Goal: Transaction & Acquisition: Purchase product/service

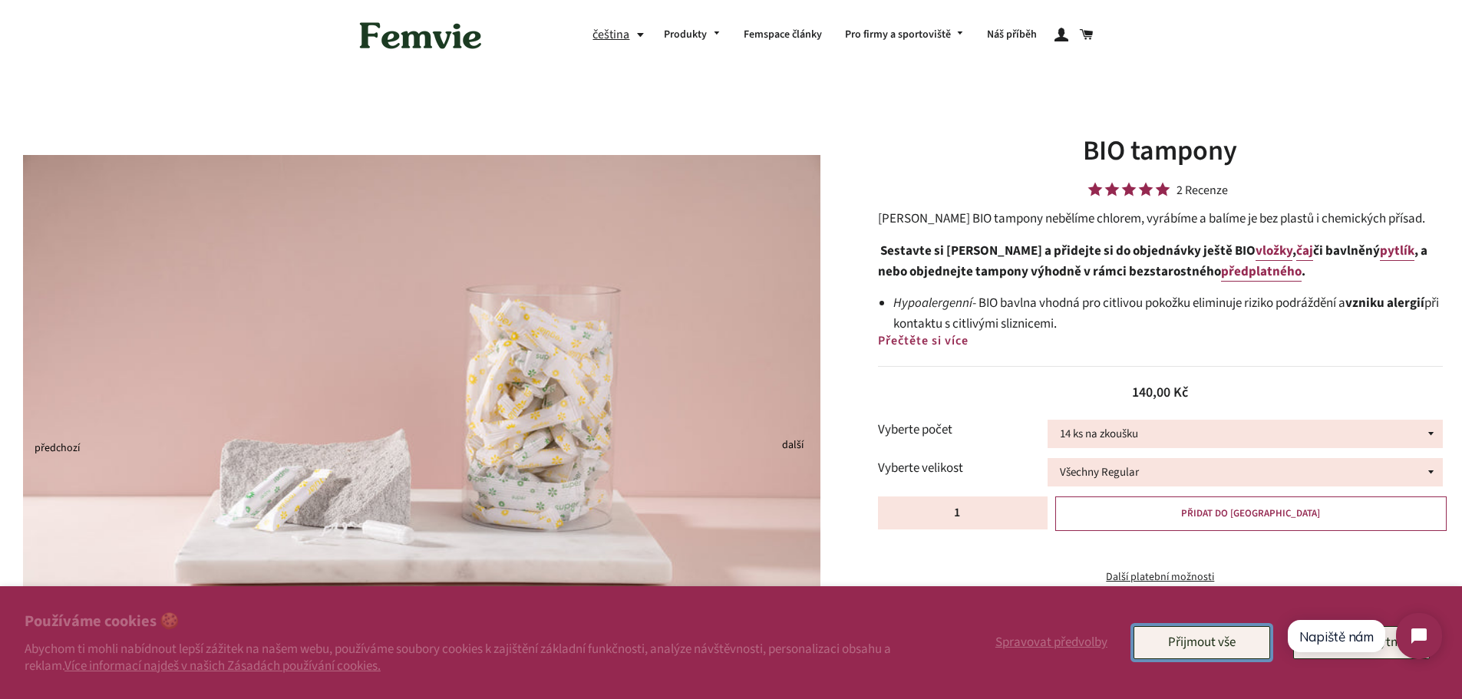
click at [1218, 645] on button "Přijmout vše" at bounding box center [1201, 642] width 137 height 32
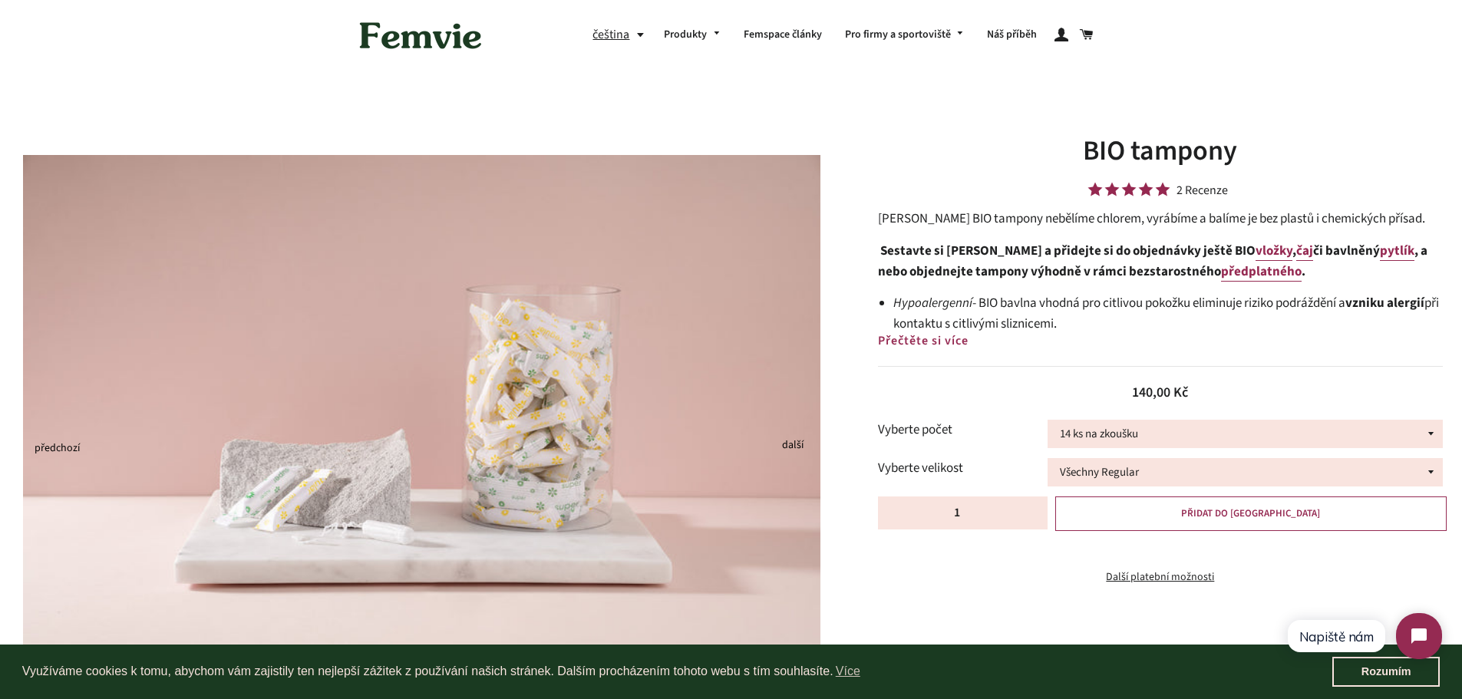
click at [1399, 664] on html "Napiště nám" at bounding box center [1364, 636] width 182 height 72
click at [1369, 671] on html "Napiště nám" at bounding box center [1364, 636] width 182 height 72
click at [1347, 436] on select "14 ks na zkoušku 36 ks 100 ks" at bounding box center [1244, 434] width 395 height 28
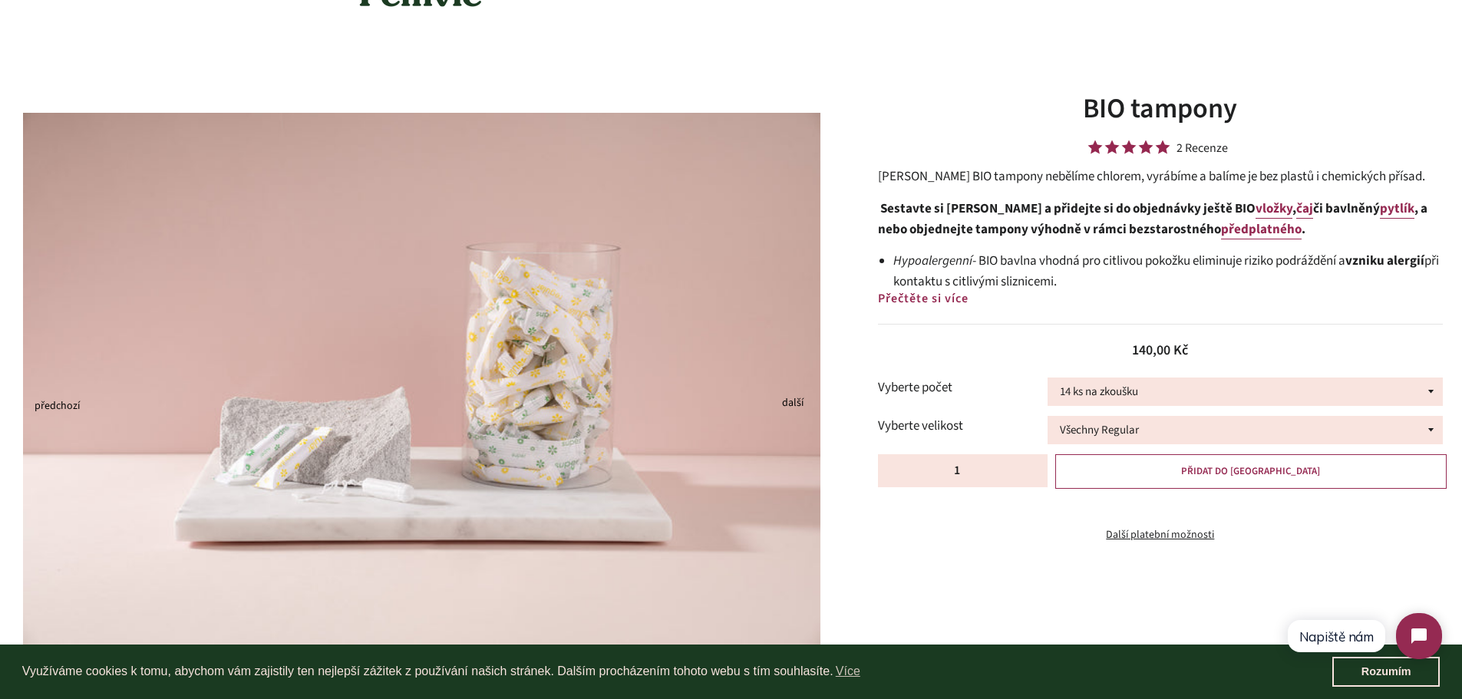
scroll to position [77, 0]
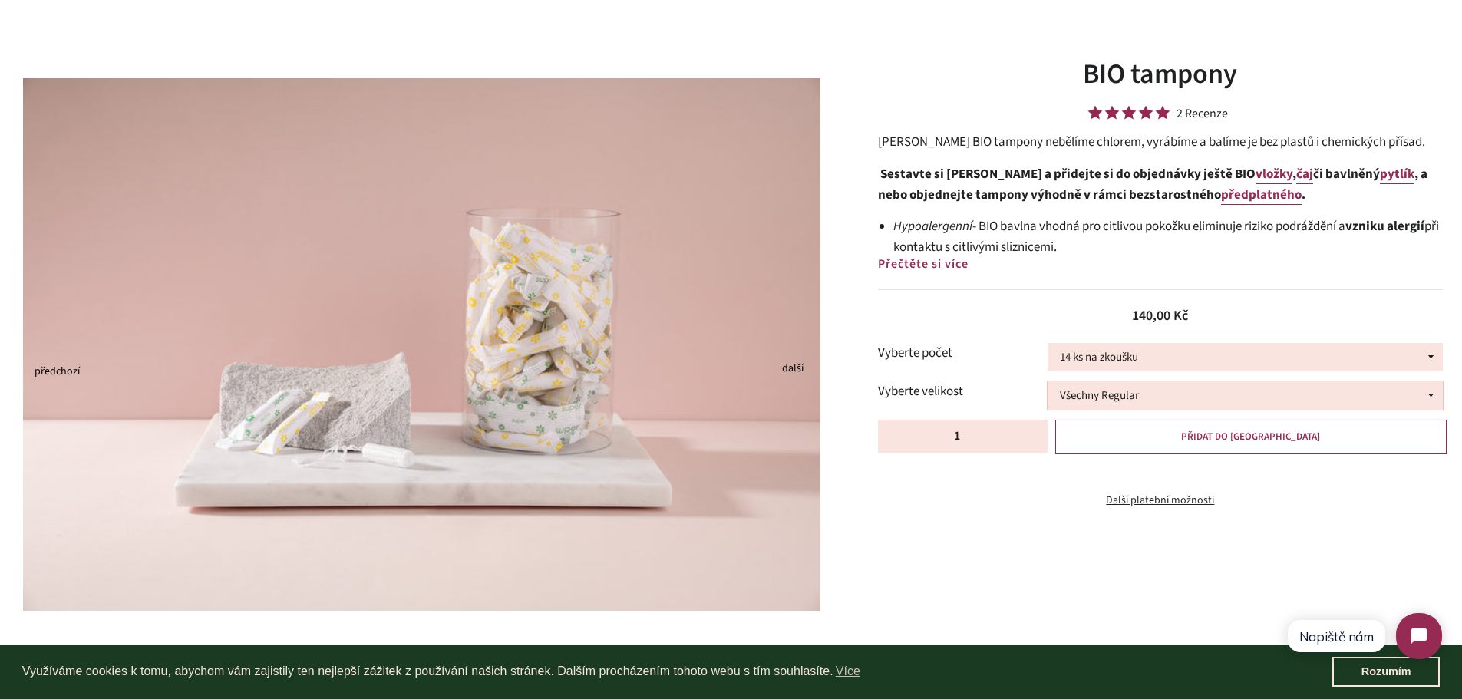
click at [1362, 393] on select "Všechny Regular Všechny Super Půl na půl" at bounding box center [1244, 395] width 395 height 28
click at [1336, 302] on div "Běžná cena Prodejní cena 140,00 Kč Jednotková cena / za" at bounding box center [1160, 308] width 565 height 38
click at [1327, 284] on div "BIO tampony 2 Recenze Femvie BIO tampony nebělíme chlorem, vyrábíme a balíme je…" at bounding box center [1160, 282] width 565 height 454
click at [789, 369] on button "Next" at bounding box center [786, 369] width 8 height 3
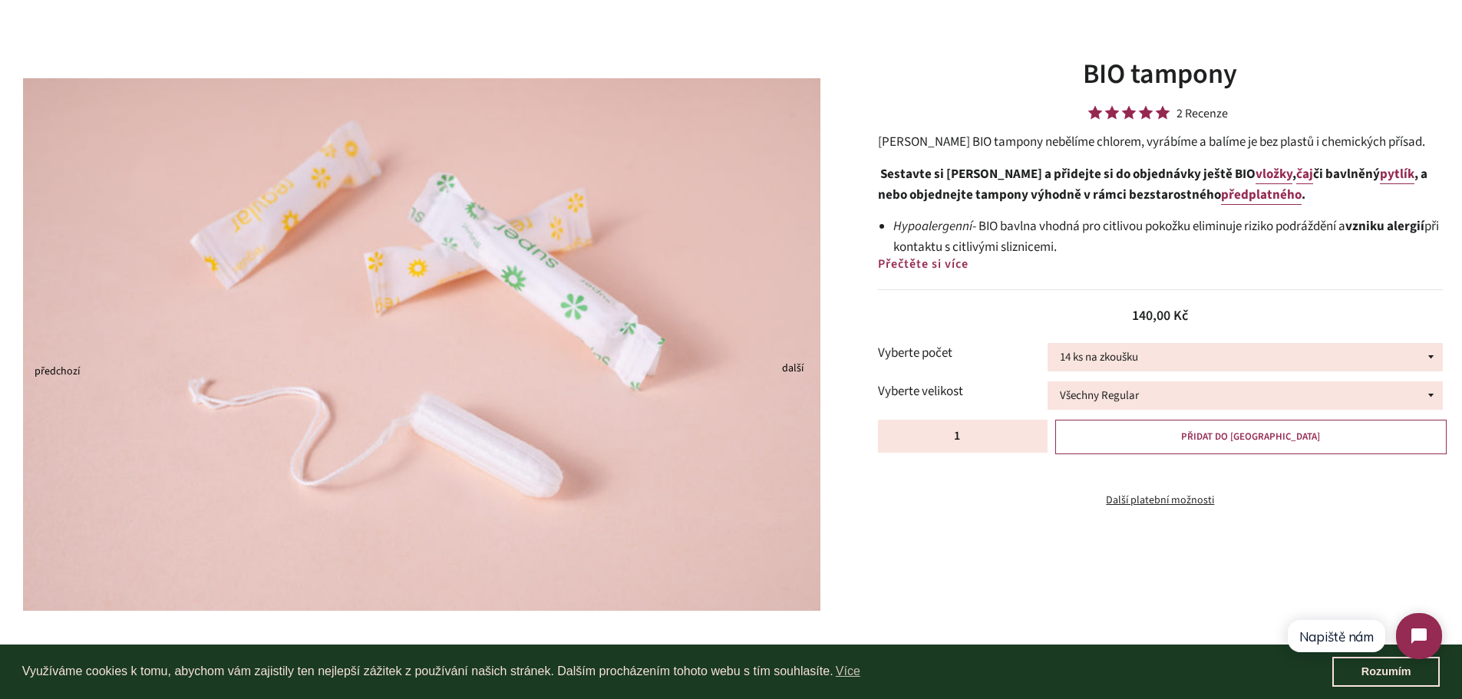
click at [789, 369] on button "Next" at bounding box center [786, 369] width 8 height 3
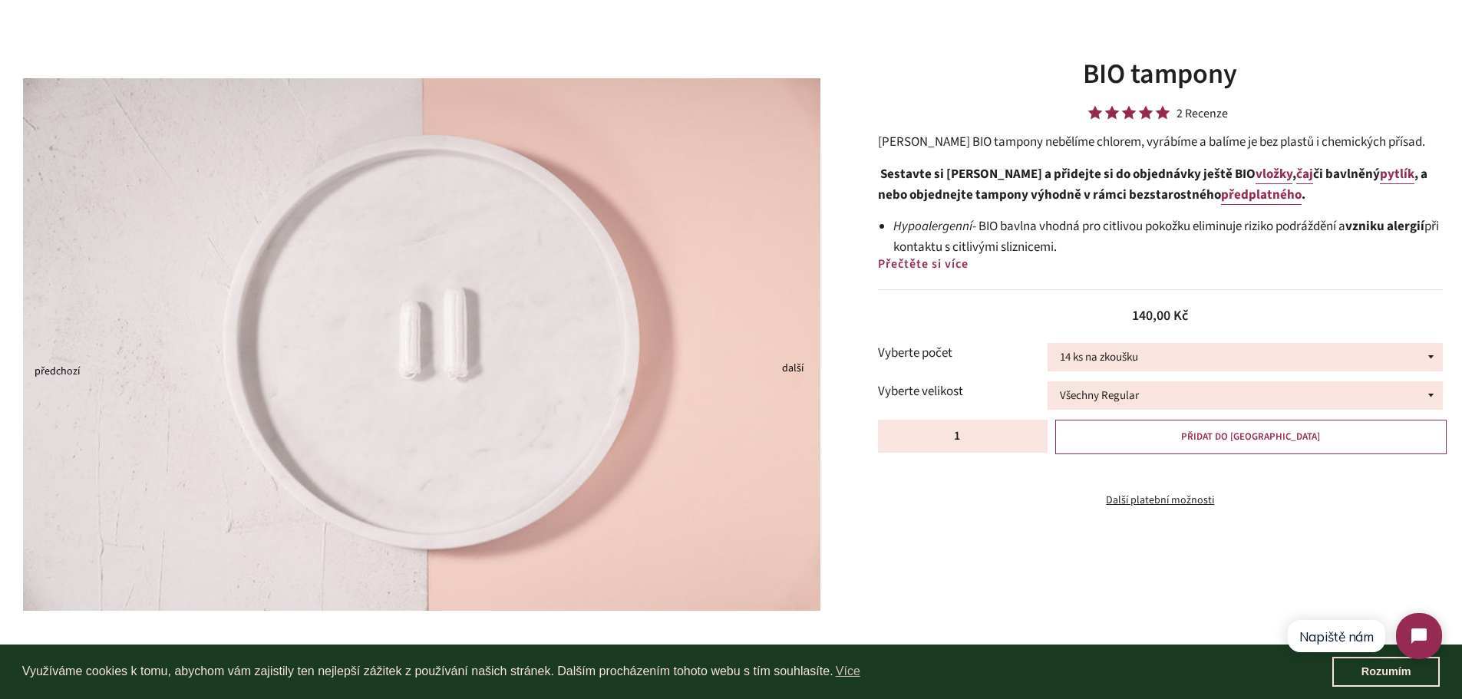
click at [789, 369] on button "Next" at bounding box center [786, 369] width 8 height 3
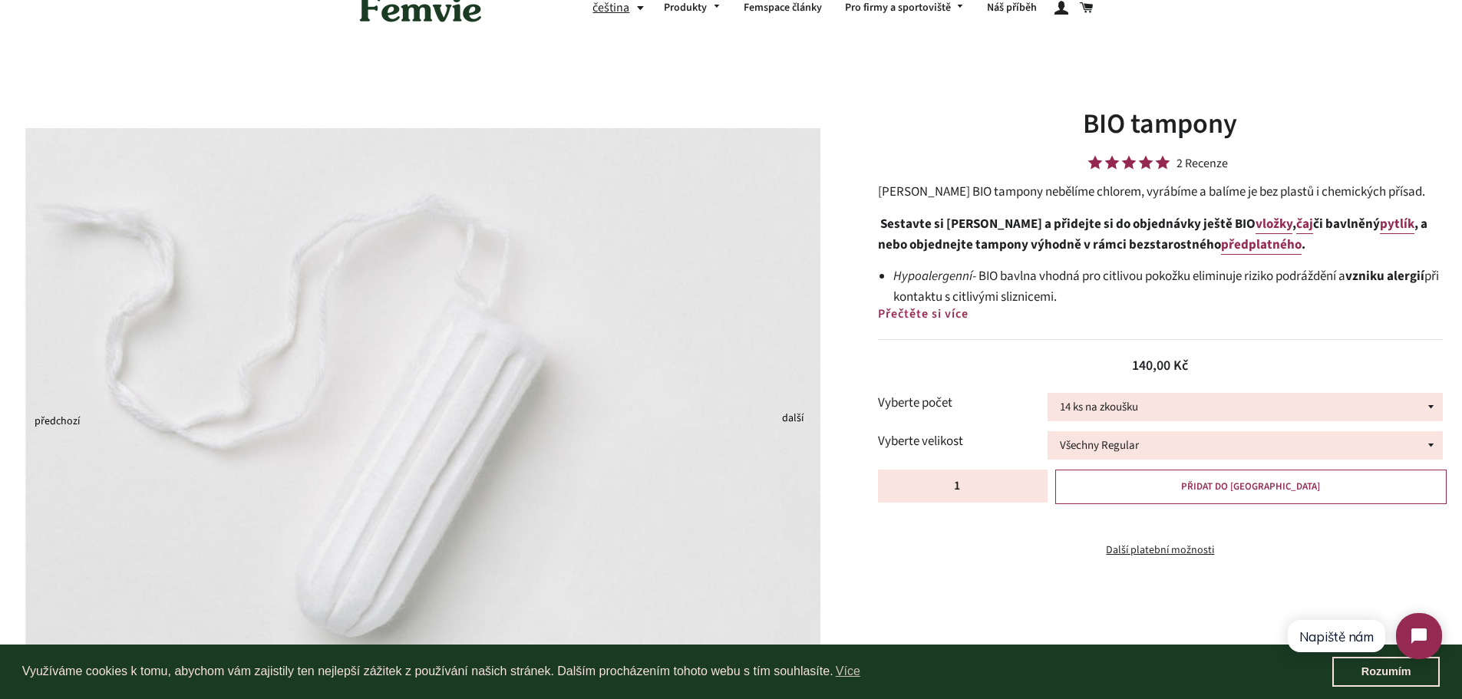
scroll to position [0, 0]
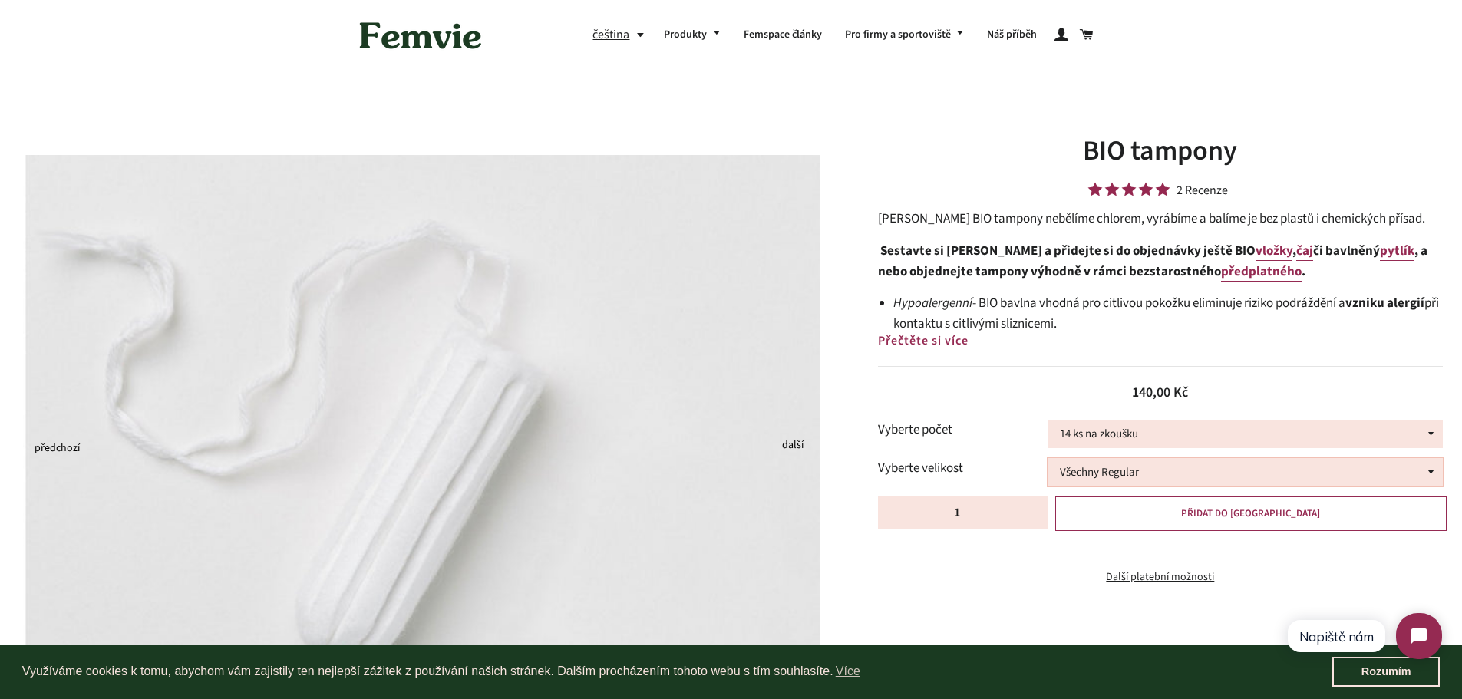
click at [1152, 478] on select "Všechny Regular Všechny Super Půl na půl" at bounding box center [1244, 472] width 395 height 28
click at [1366, 678] on link "Rozumím" at bounding box center [1385, 672] width 107 height 31
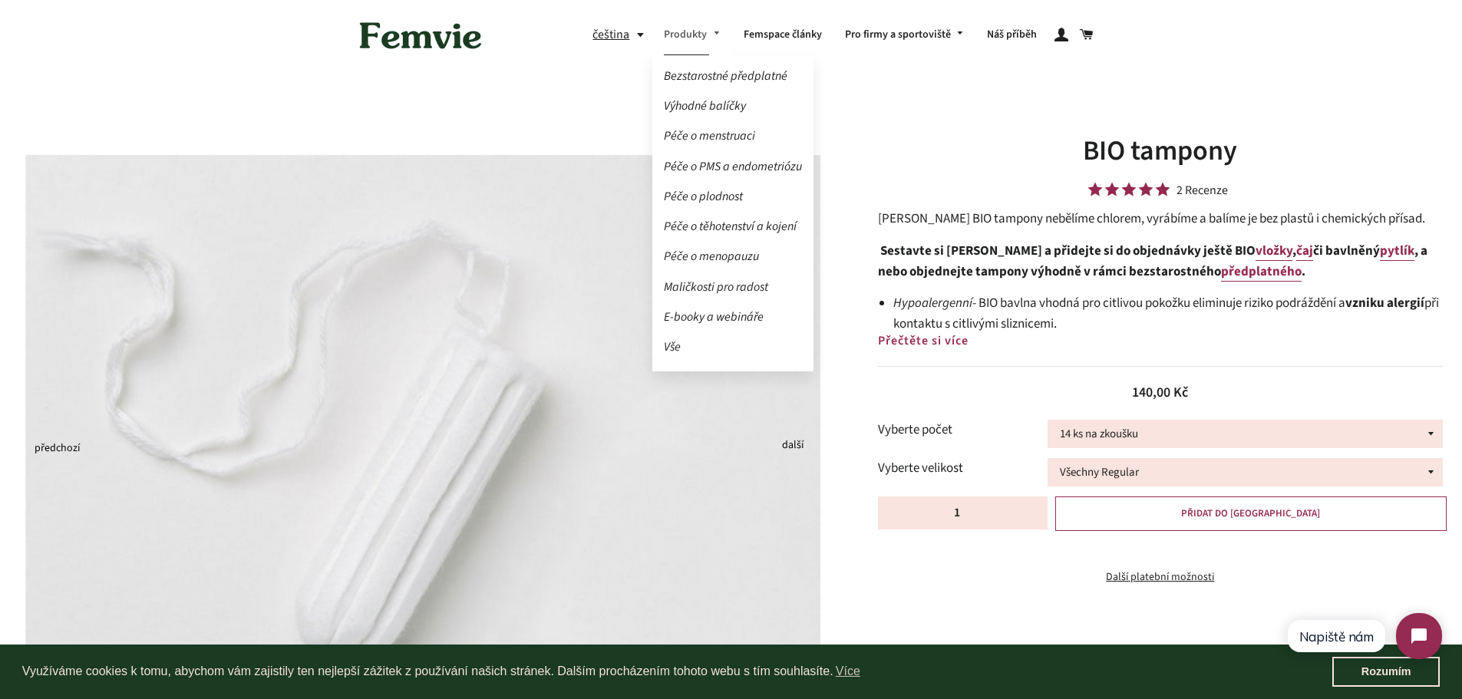
click at [710, 37] on span at bounding box center [714, 33] width 14 height 11
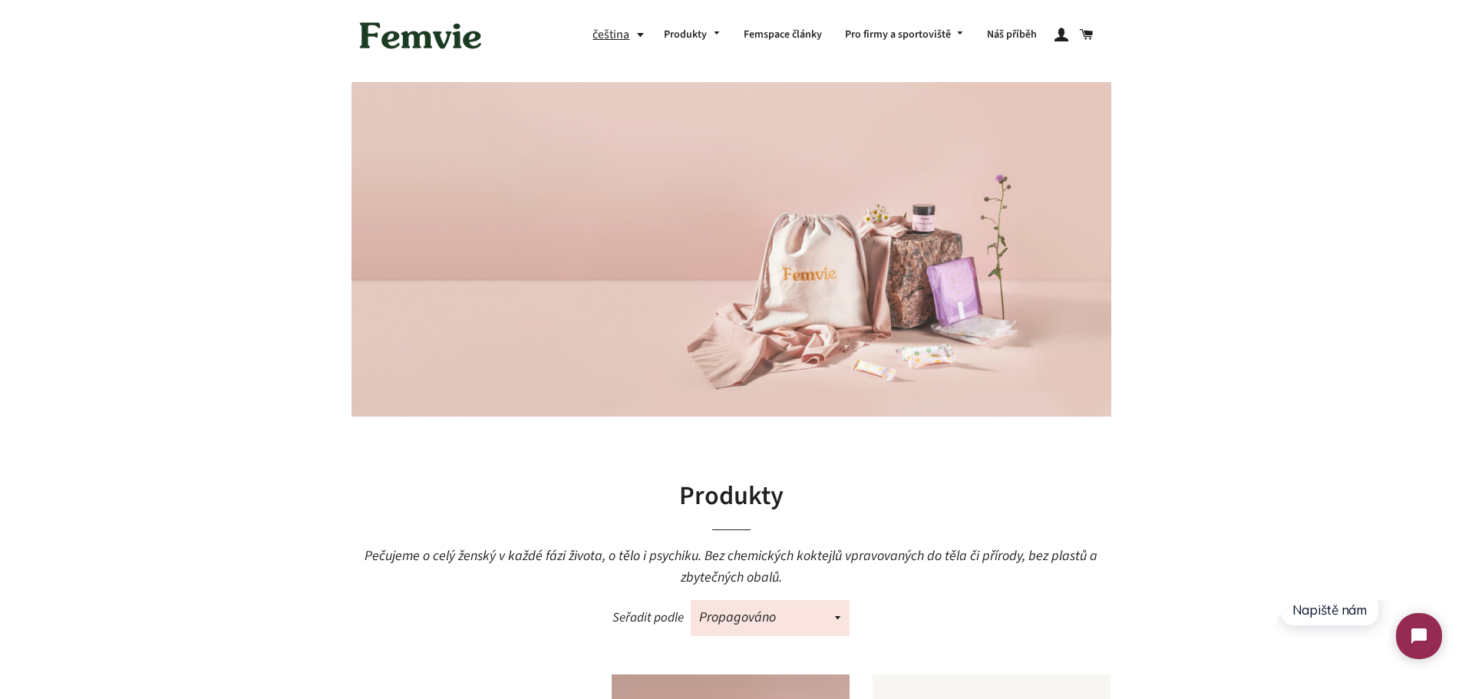
click at [474, 48] on img at bounding box center [420, 36] width 138 height 48
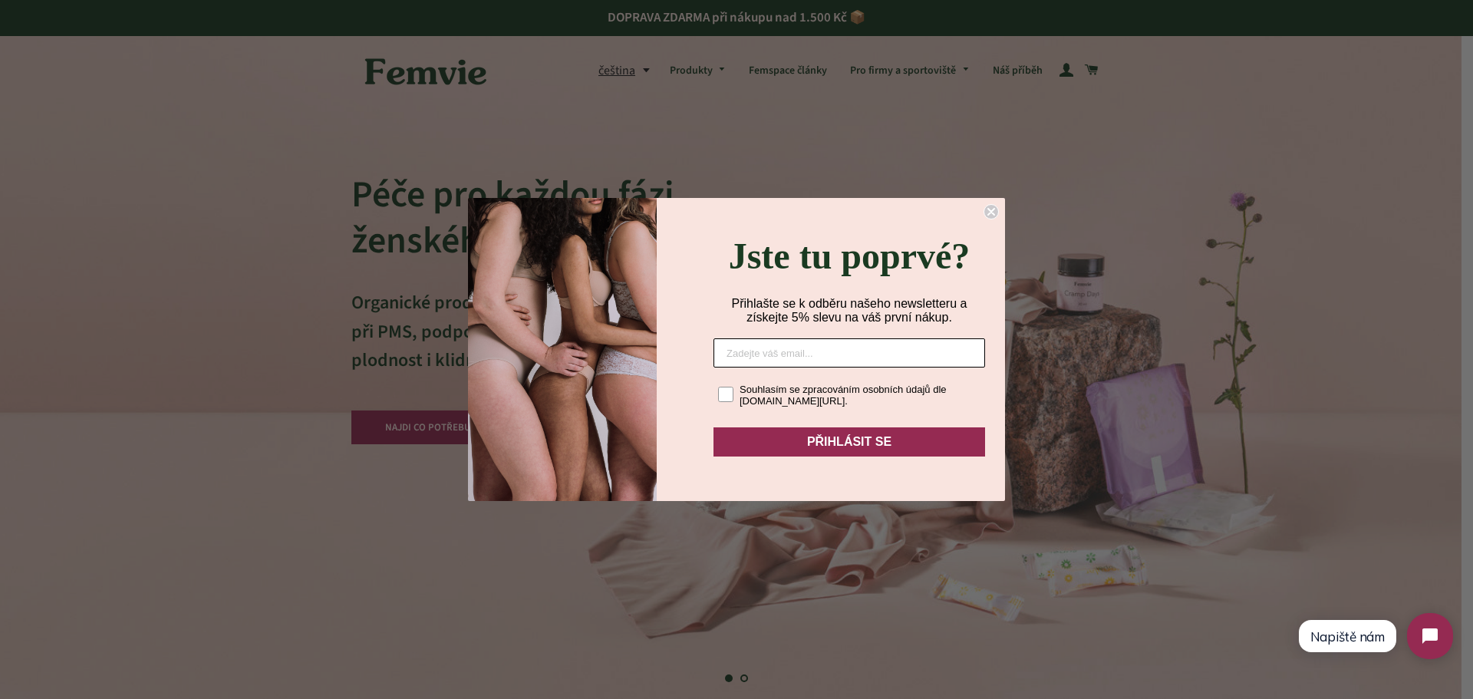
click at [951, 351] on input "Zadejte váš email..." at bounding box center [849, 352] width 272 height 29
type input "zak.katerina@gmail.com"
click at [788, 395] on div "Souhlasím se zpracováním osobních údajů dle www.femvie.com/policies/privacy-pol…" at bounding box center [853, 395] width 227 height 23
click at [718, 383] on input "Souhlasím se zpracováním osobních údajů dle www.femvie.com/policies/privacy-pol…" at bounding box center [717, 382] width 1 height 1
checkbox input "true"
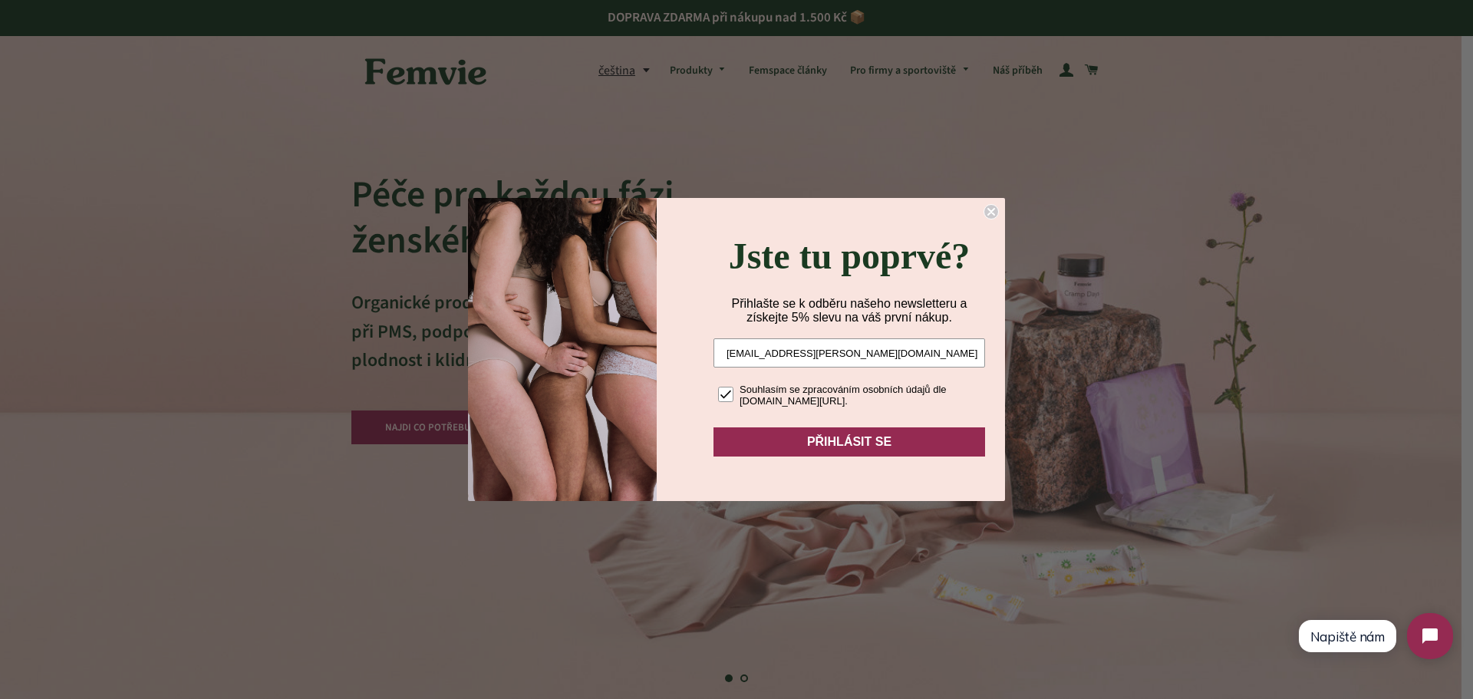
click at [820, 447] on button "PŘIHLÁSIT SE" at bounding box center [849, 441] width 272 height 29
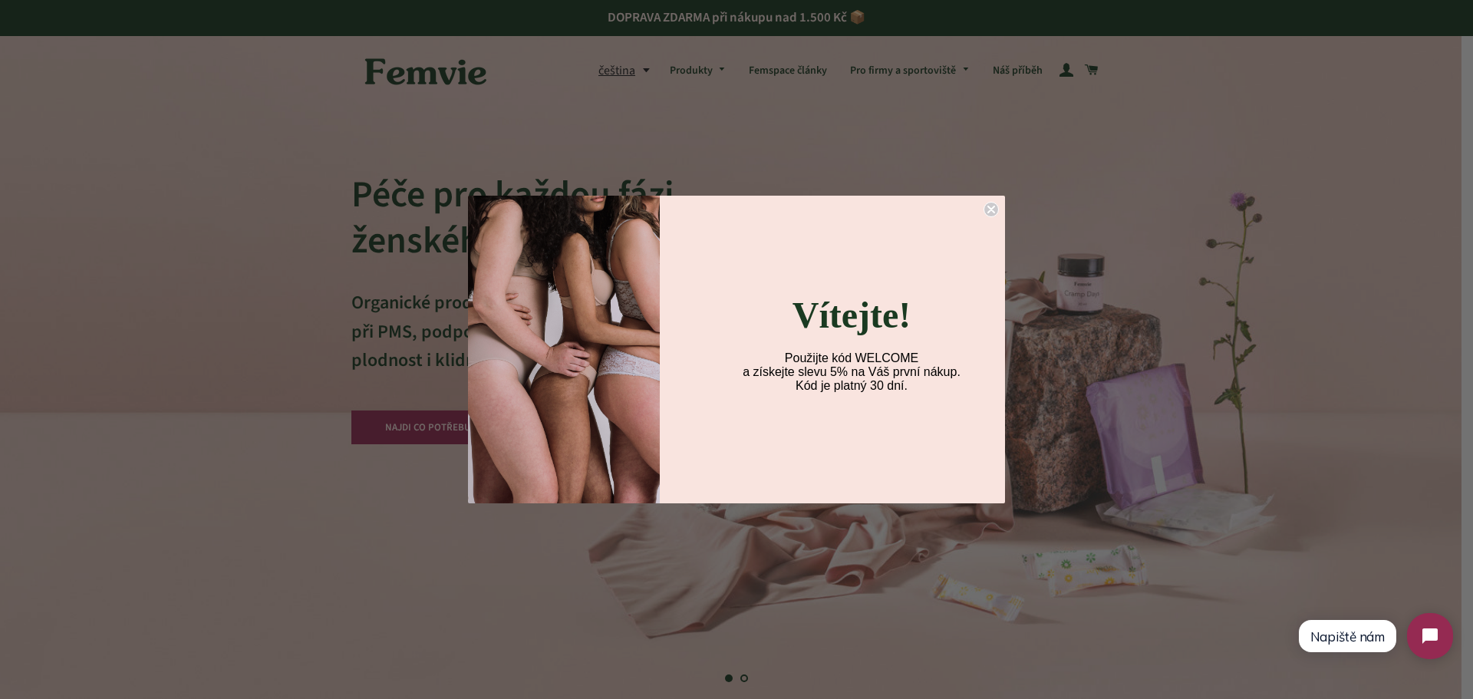
click at [987, 209] on circle "Close dialog" at bounding box center [991, 210] width 15 height 15
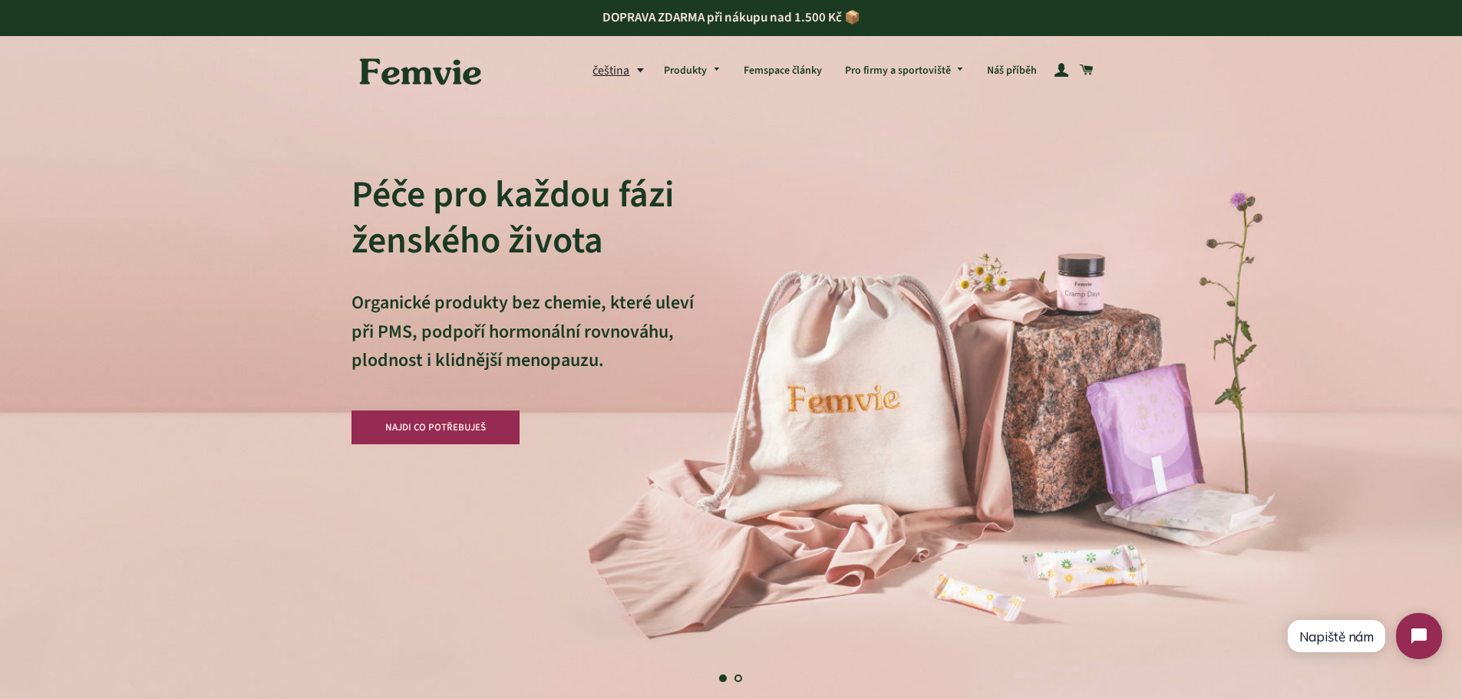
click at [460, 425] on link "NAJDI CO POTŘEBUJEŠ" at bounding box center [435, 427] width 169 height 34
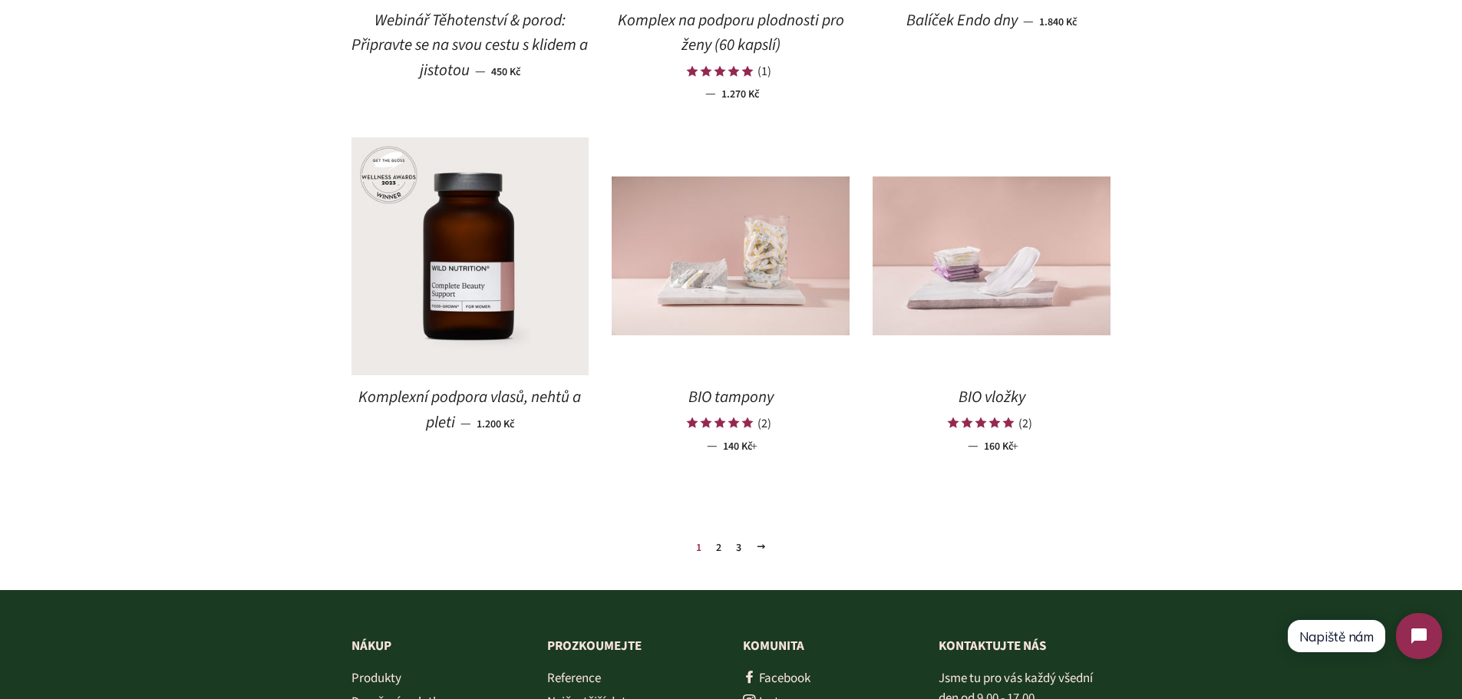
scroll to position [1611, 0]
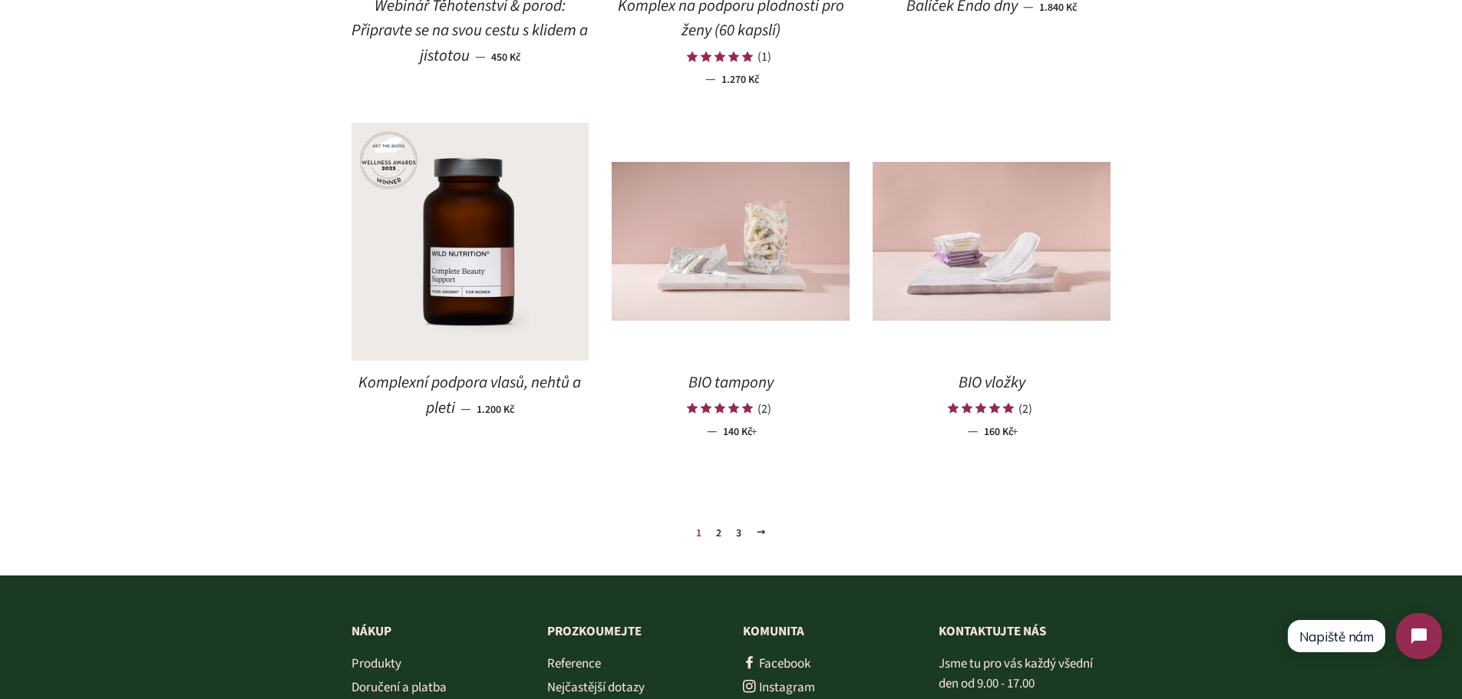
click at [767, 536] on link "Další" at bounding box center [761, 532] width 23 height 24
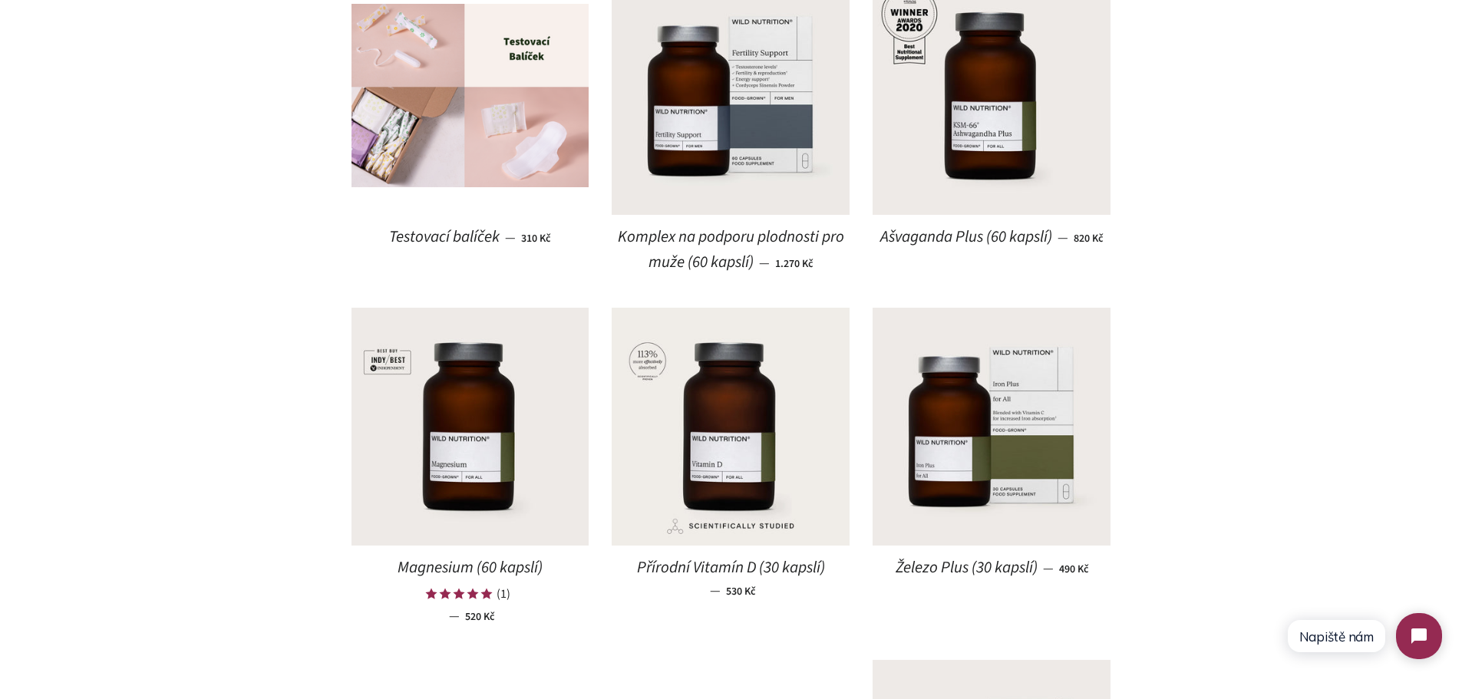
scroll to position [1688, 0]
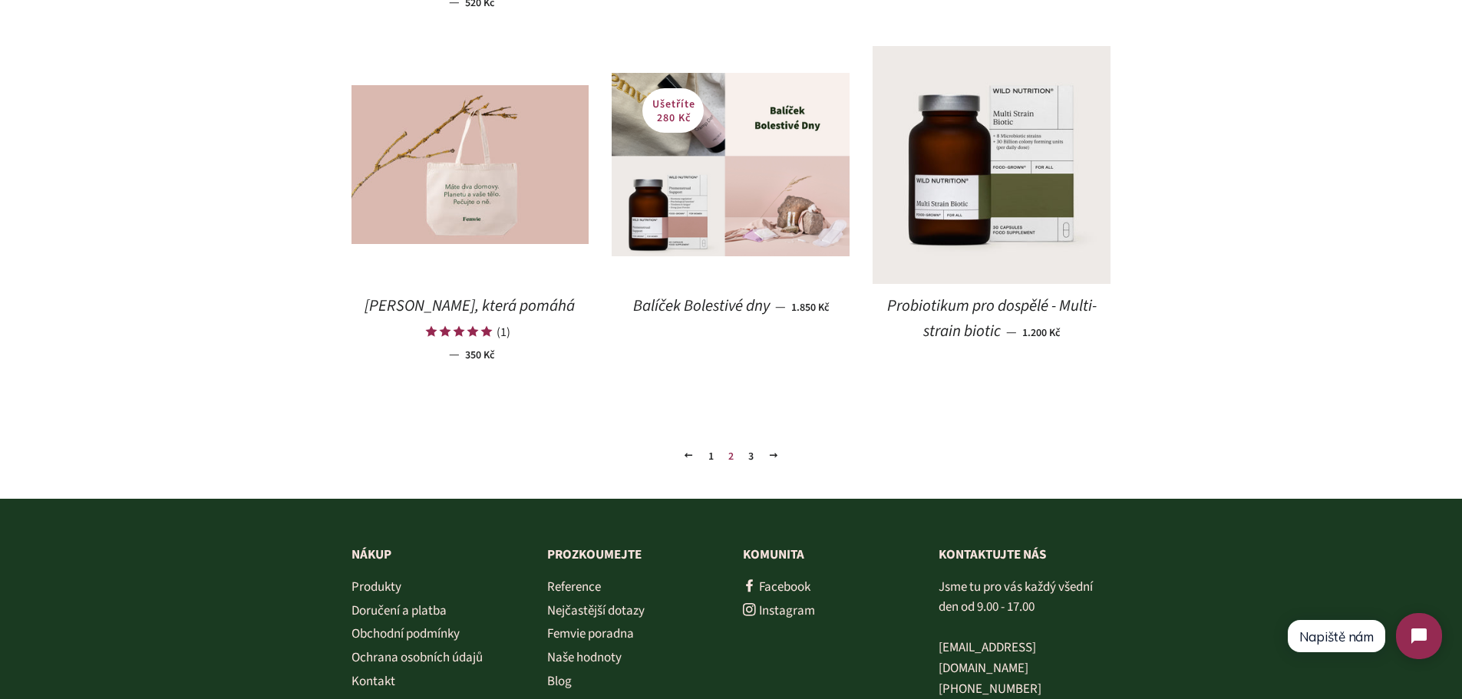
click at [777, 455] on span at bounding box center [773, 456] width 11 height 12
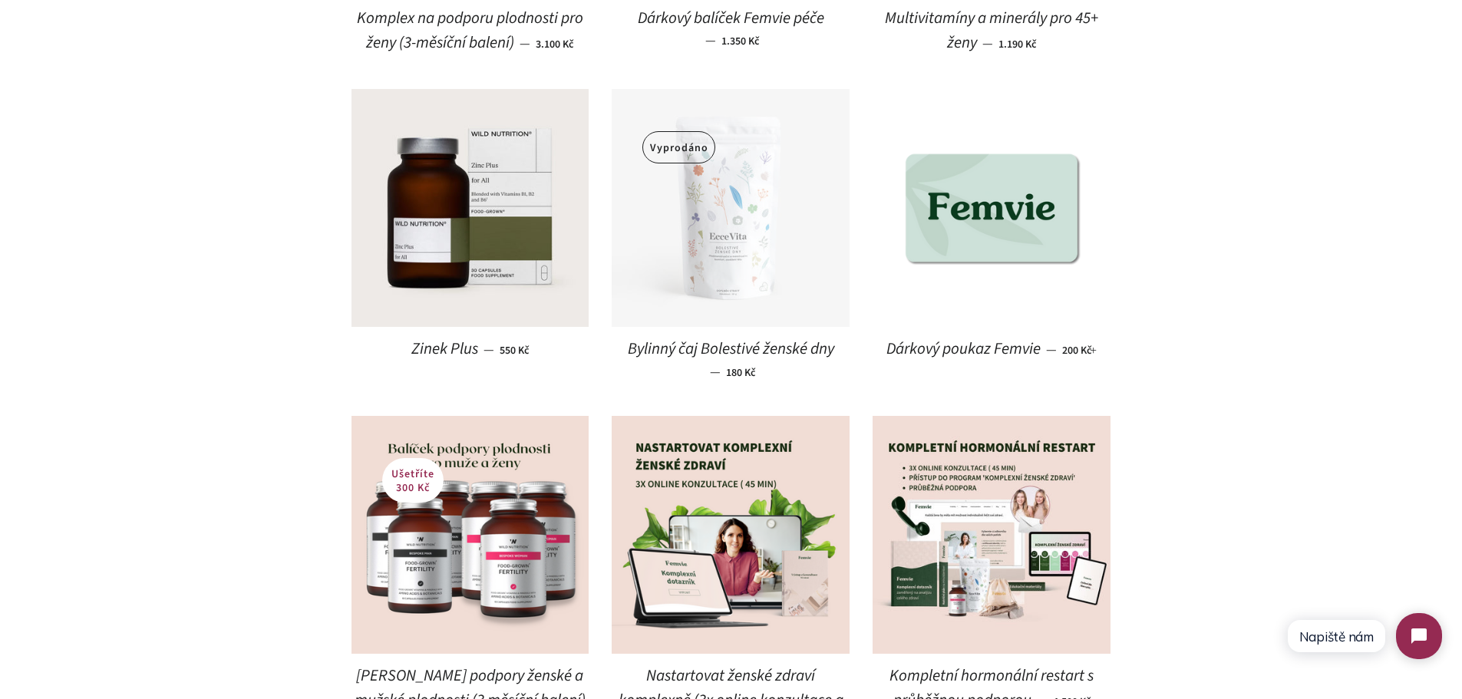
scroll to position [1151, 0]
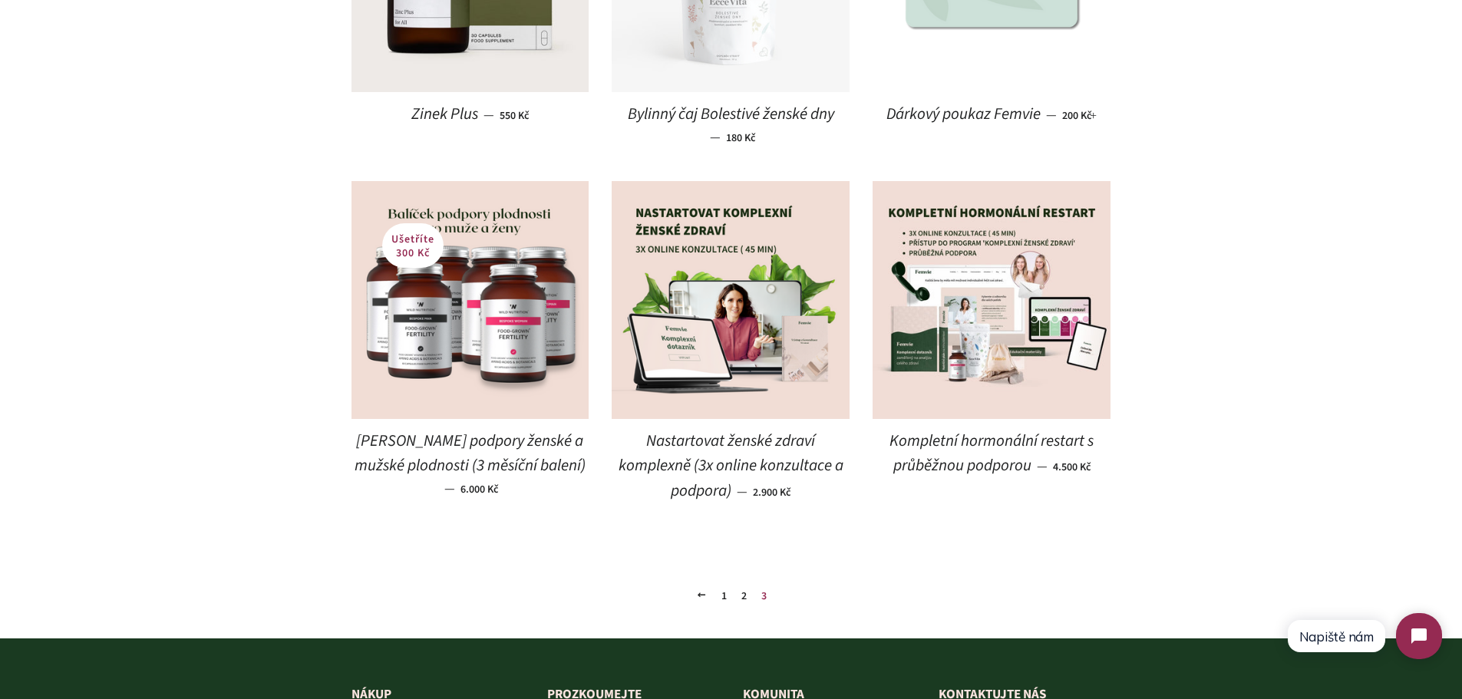
click at [723, 600] on link "1" at bounding box center [724, 596] width 18 height 23
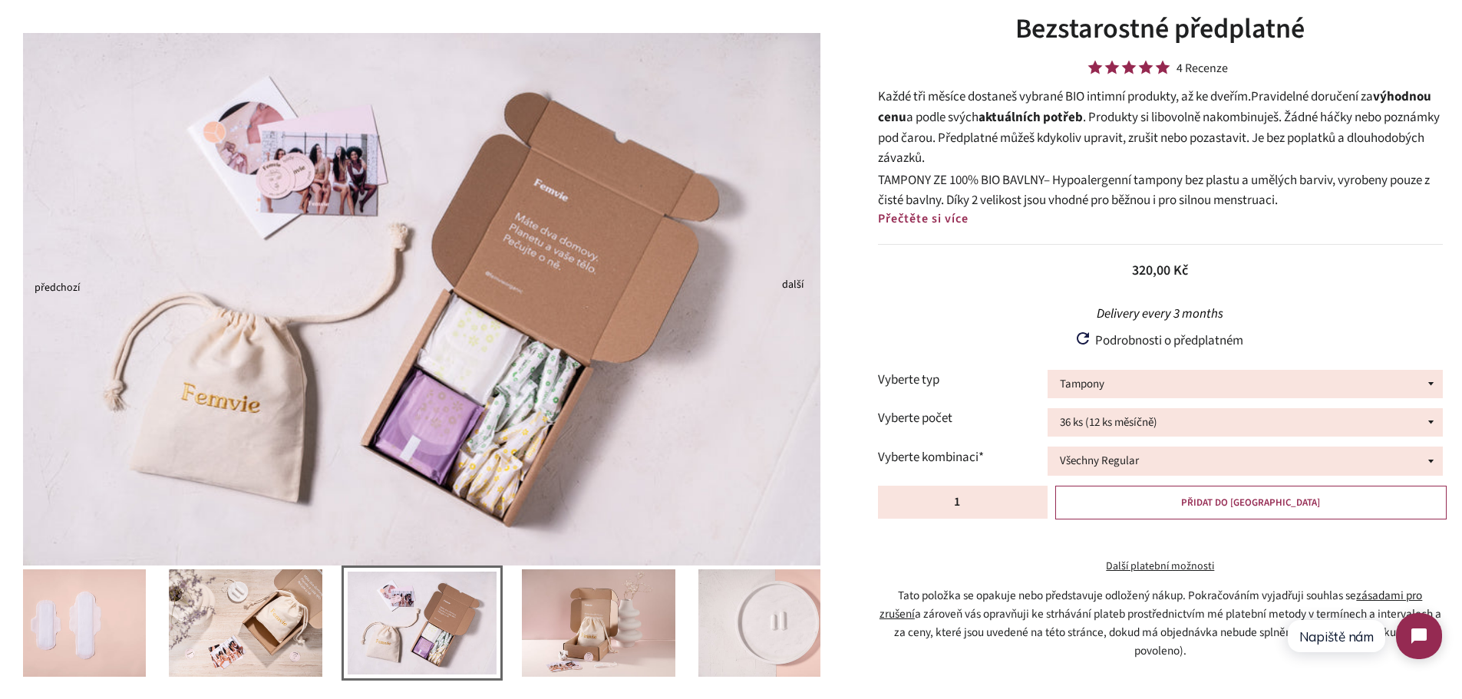
scroll to position [153, 0]
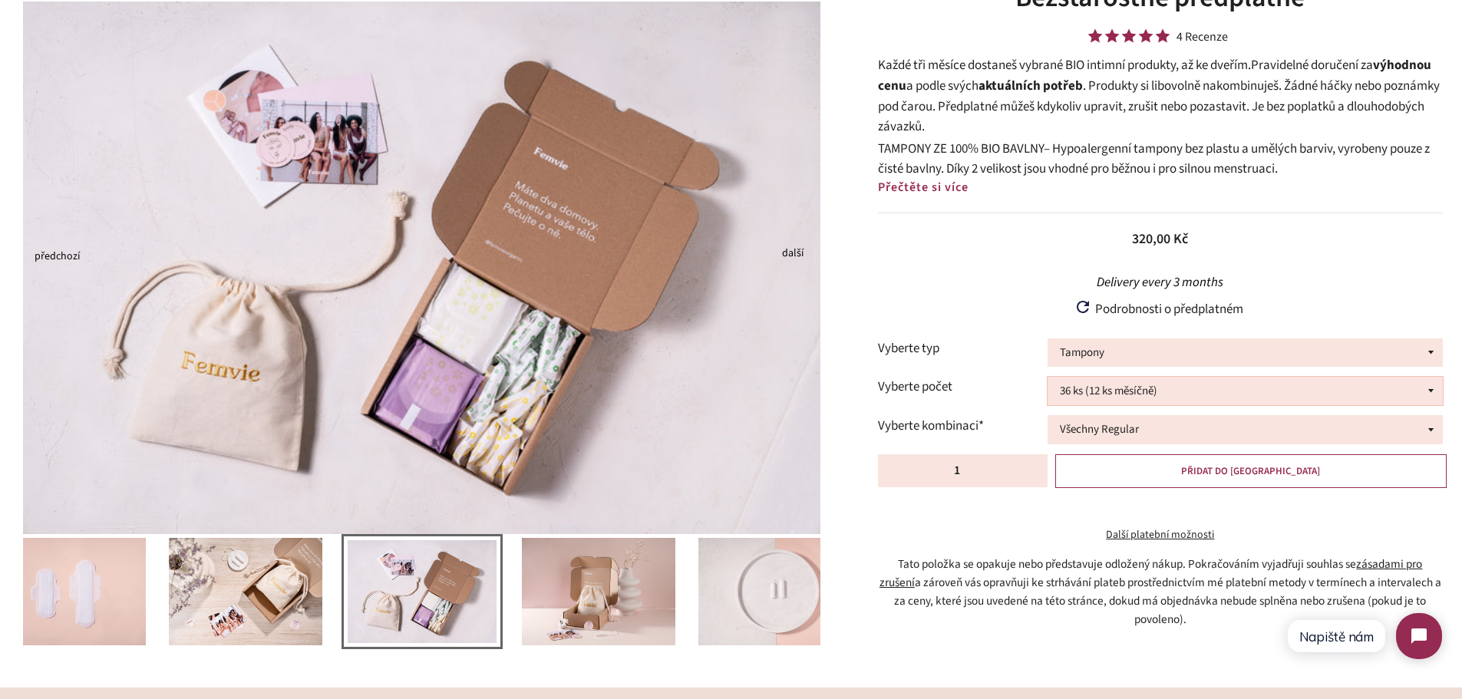
click at [1123, 397] on select "36 ks (12 ks měsíčně) 54 ks (18 ks měsíčně) 72 ks (24 ks měsíčně)" at bounding box center [1244, 391] width 395 height 28
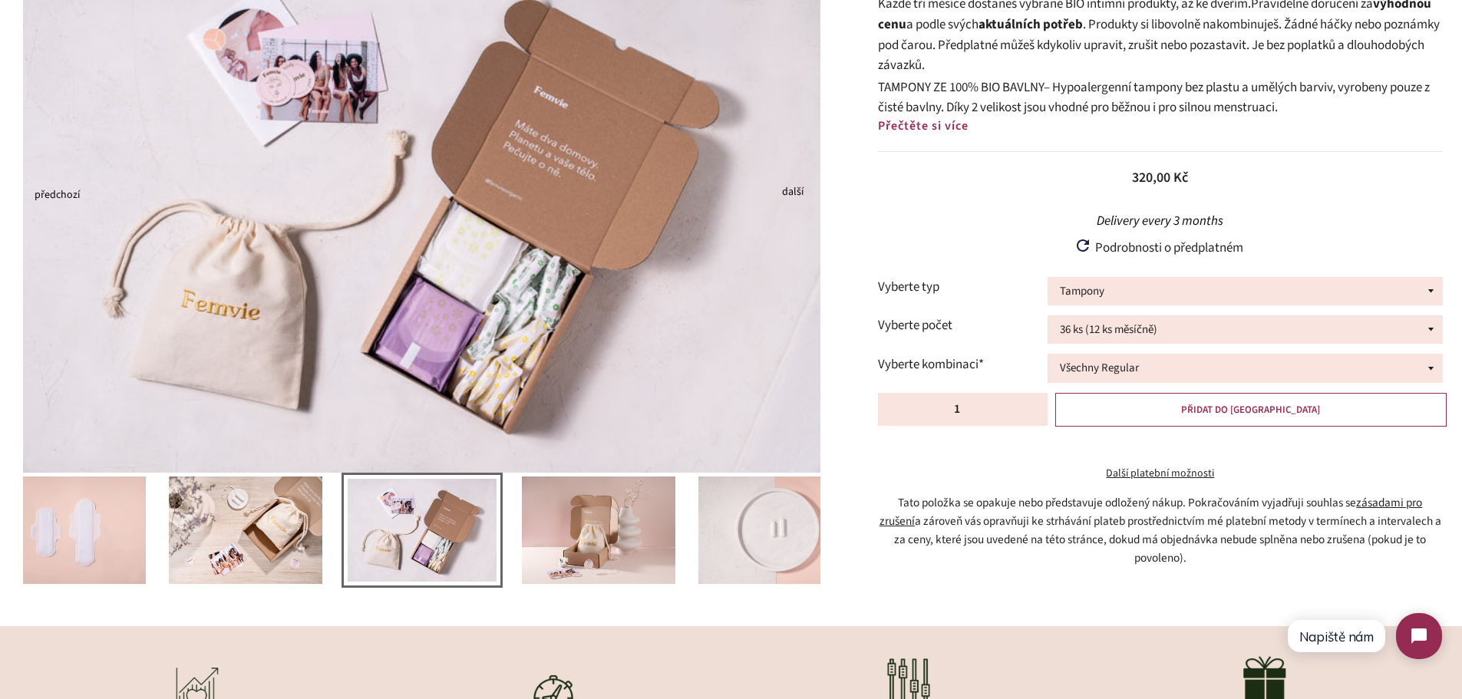
scroll to position [460, 0]
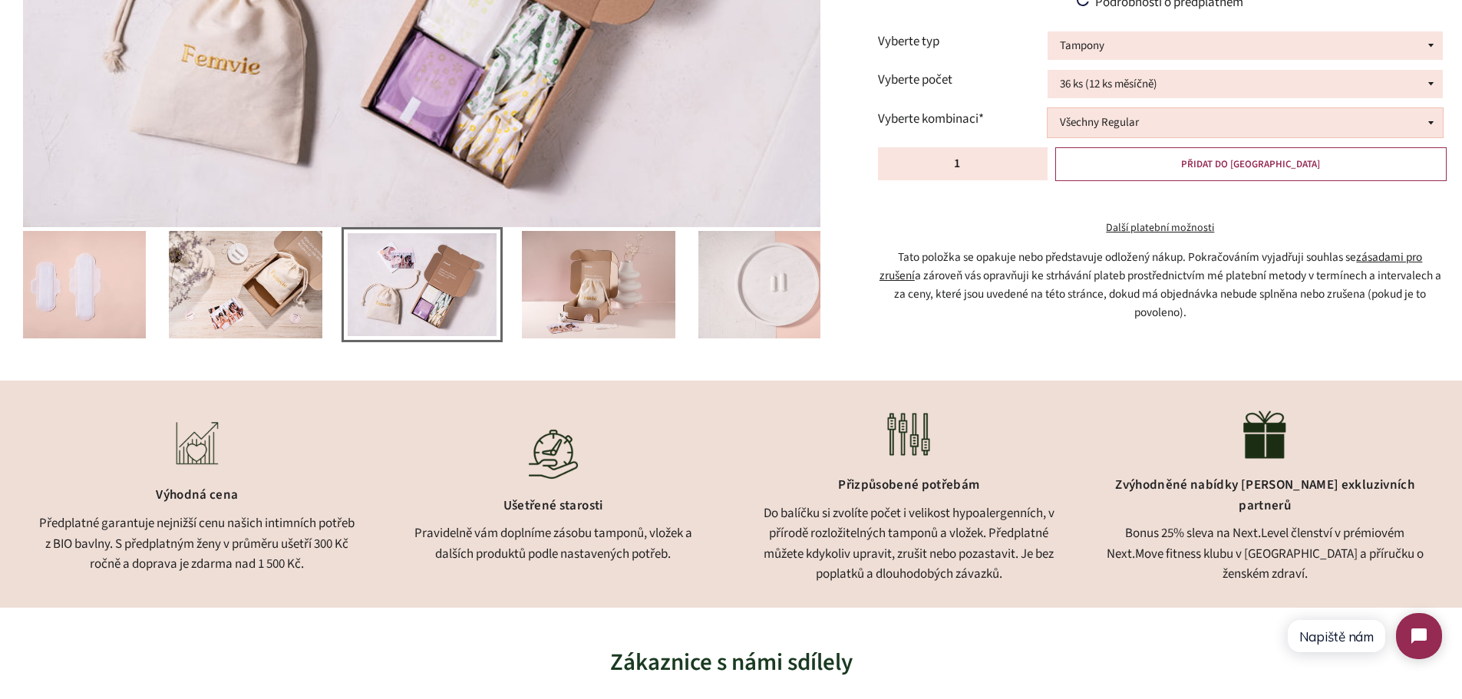
click at [1232, 119] on select "Všechny Regular Všechny Super Půl na půl 24 ks Regular + 12 ks Super 12 ks Regu…" at bounding box center [1244, 122] width 395 height 28
click at [851, 300] on div "Bezstarostné předplatné 4 Recenze Každé tři měsíce dostaneš vybrané BIO intimní…" at bounding box center [1152, 5] width 618 height 666
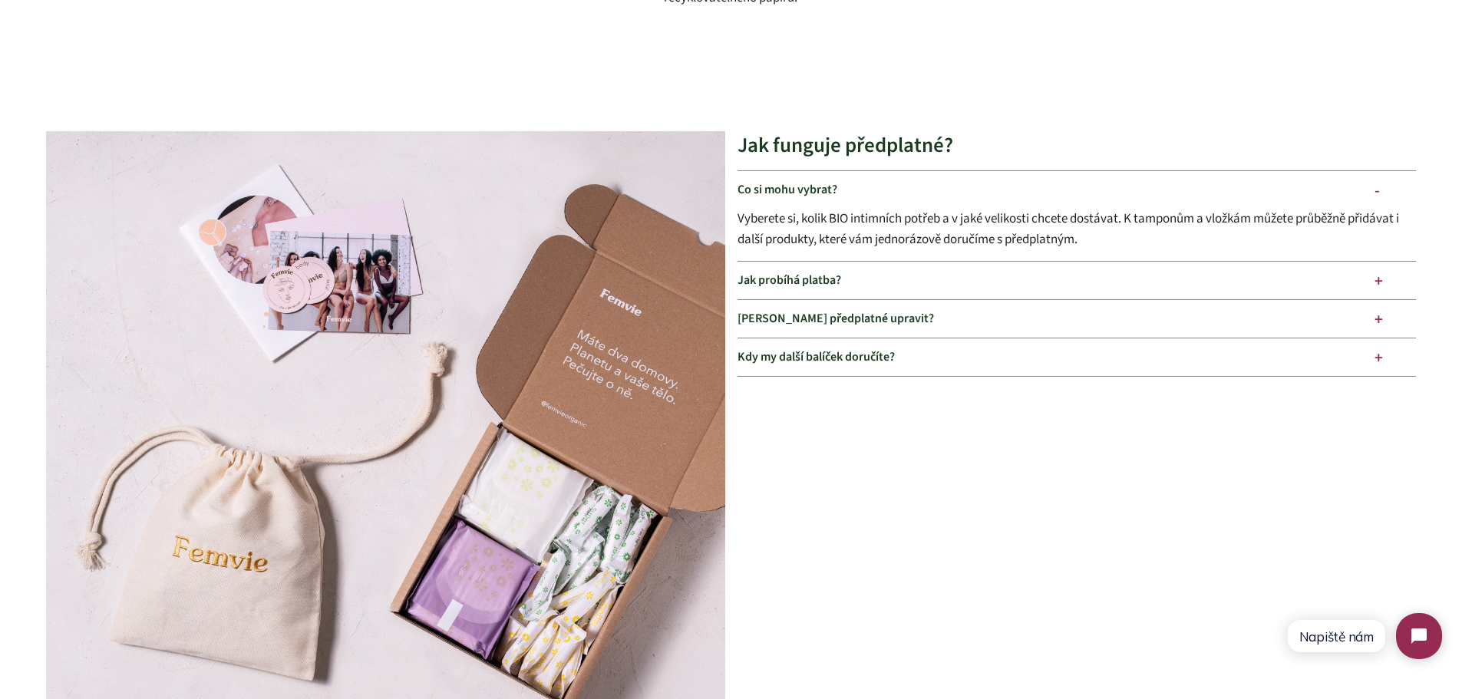
scroll to position [1765, 0]
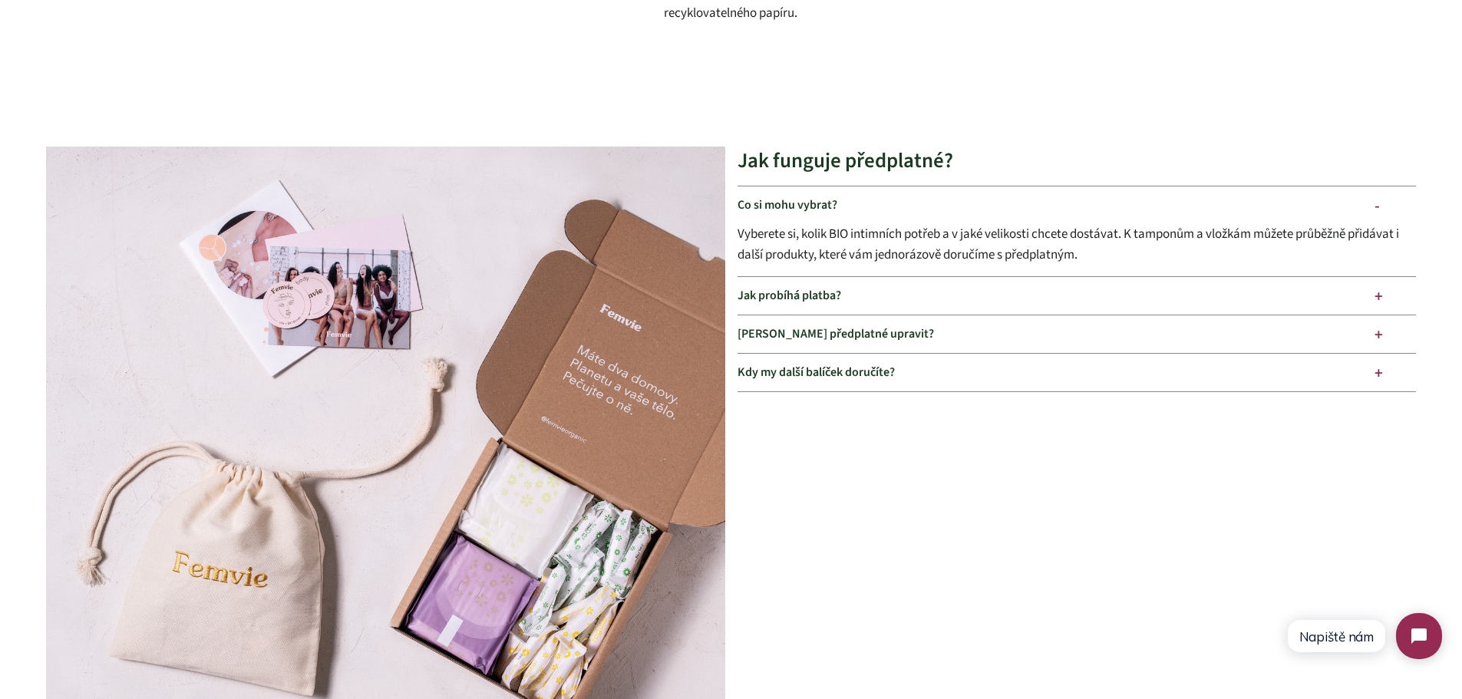
click at [901, 306] on div "Jak probíhá platba?" at bounding box center [1076, 296] width 679 height 38
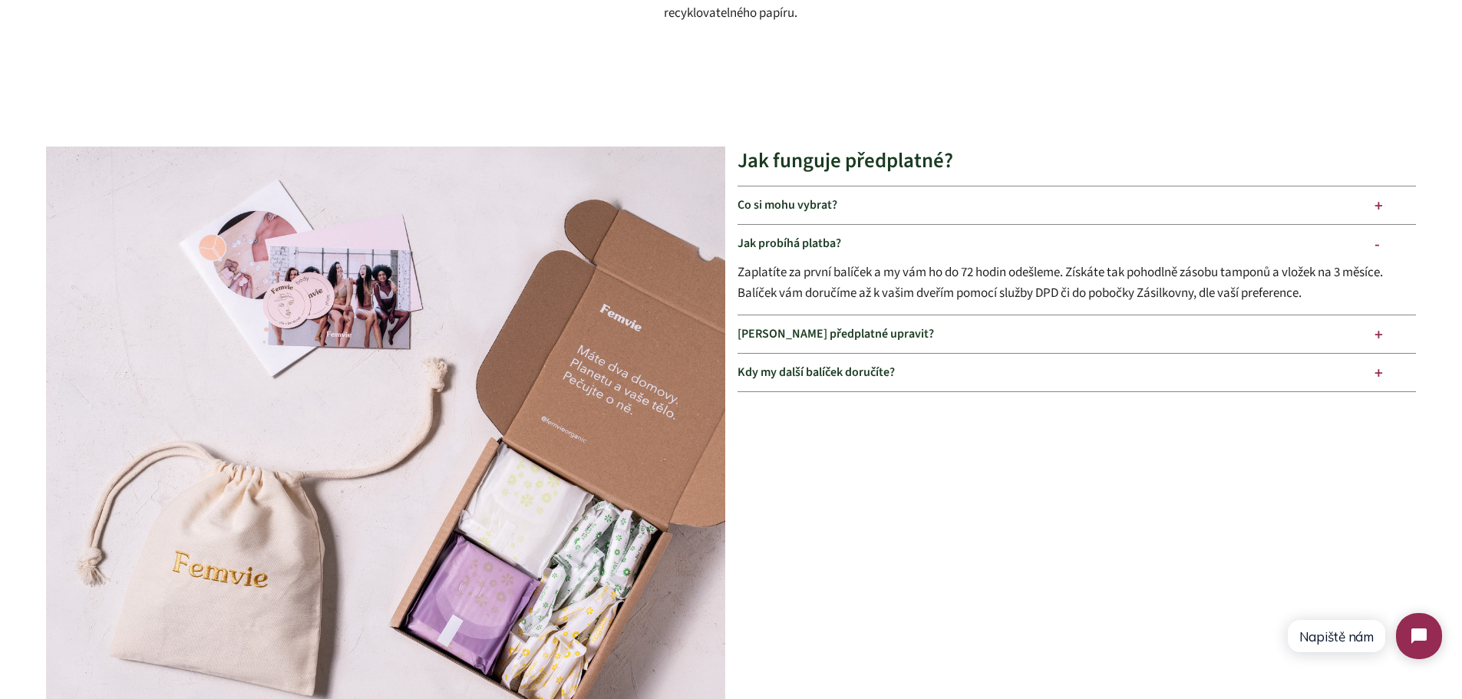
click at [793, 331] on div "Mohu předplatné upravit?" at bounding box center [1076, 334] width 679 height 38
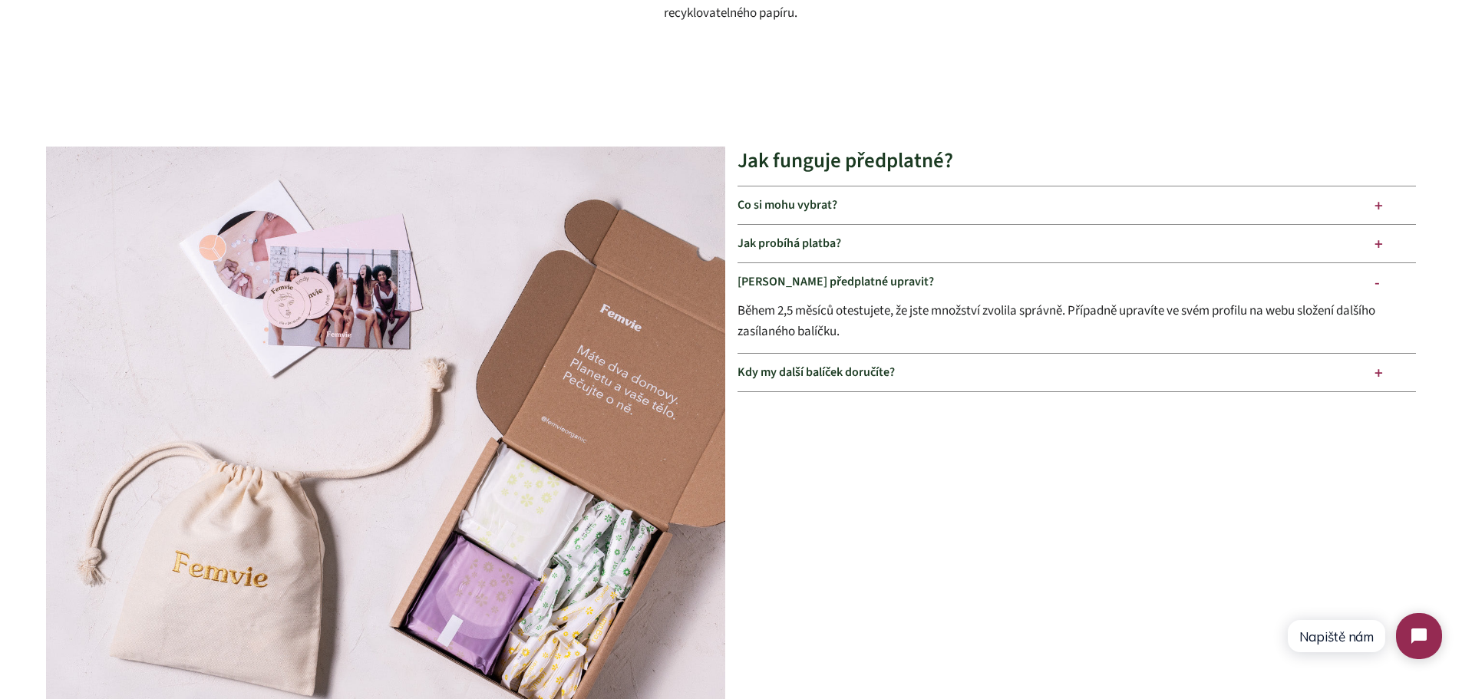
click at [851, 372] on div "Kdy my další balíček doručíte?" at bounding box center [1076, 373] width 679 height 38
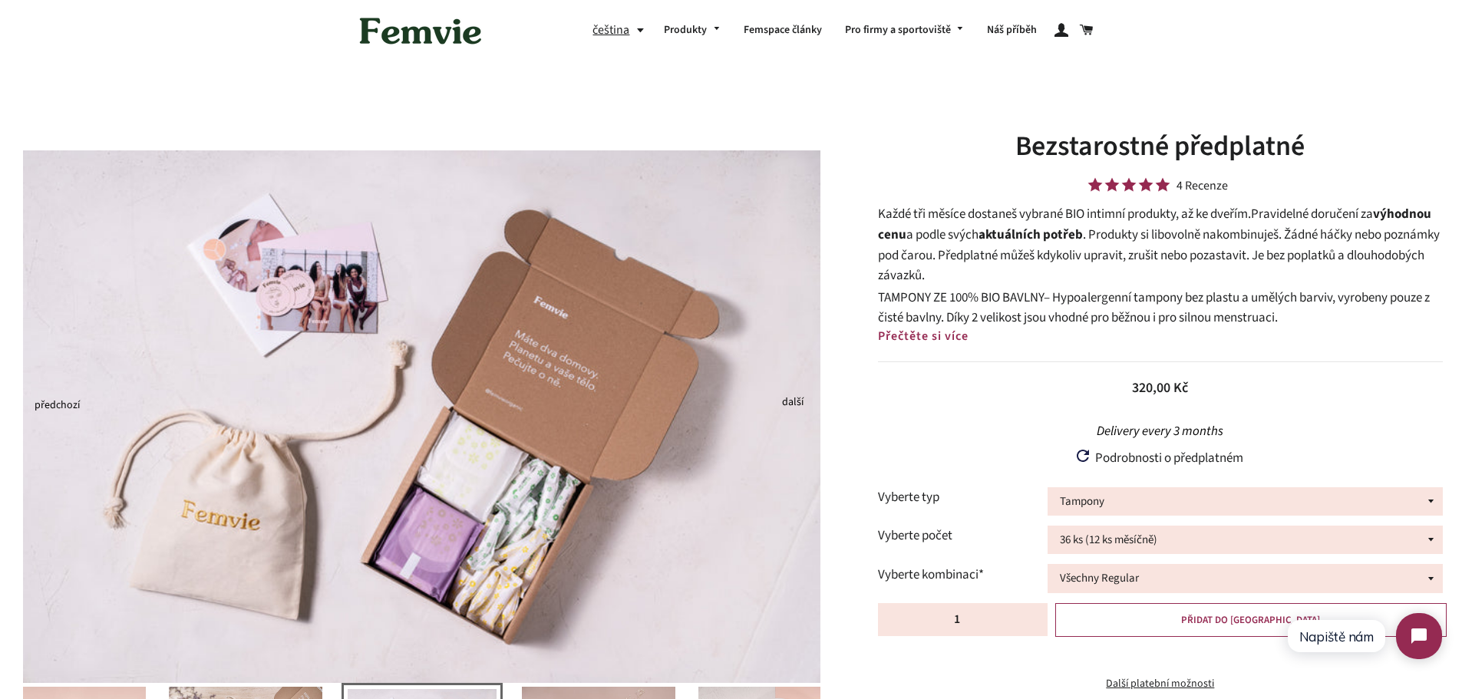
scroll to position [0, 0]
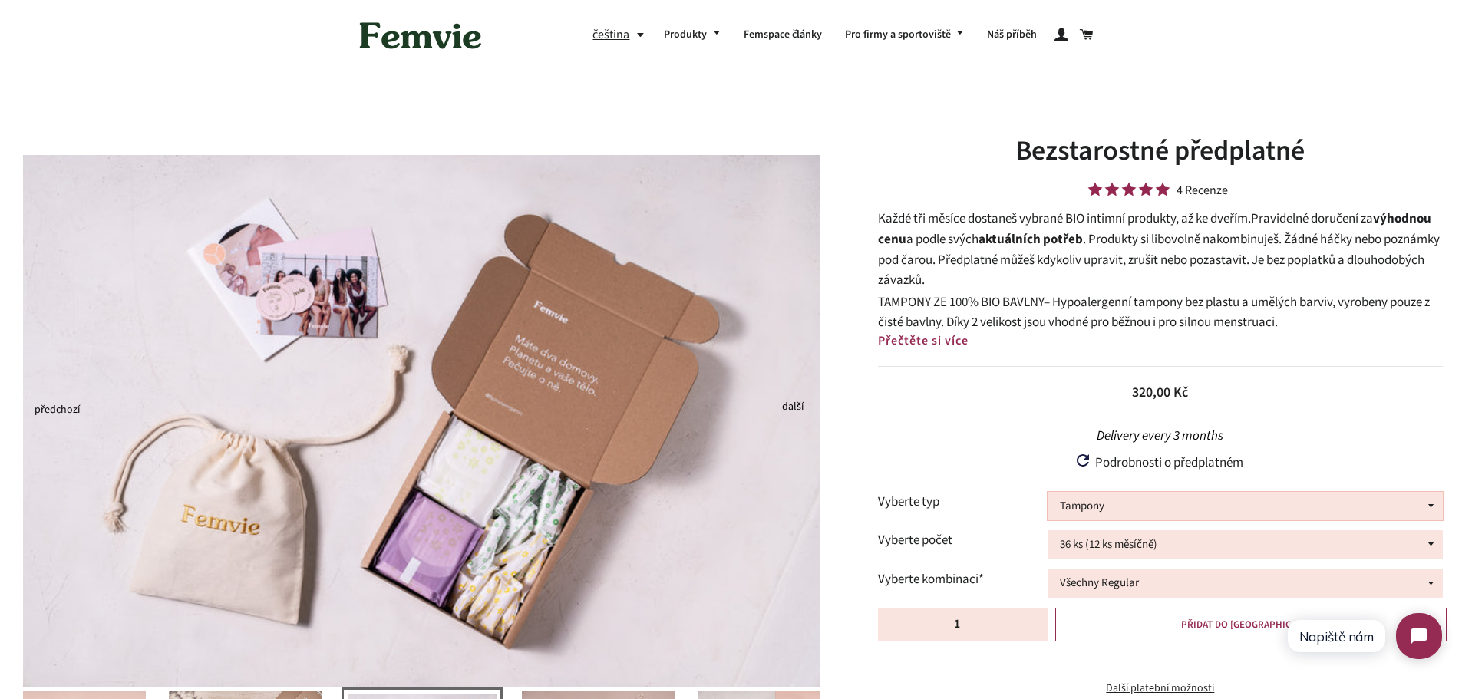
click at [1147, 506] on select "Tampony Vložky Mix tamponů a vložek" at bounding box center [1244, 506] width 395 height 28
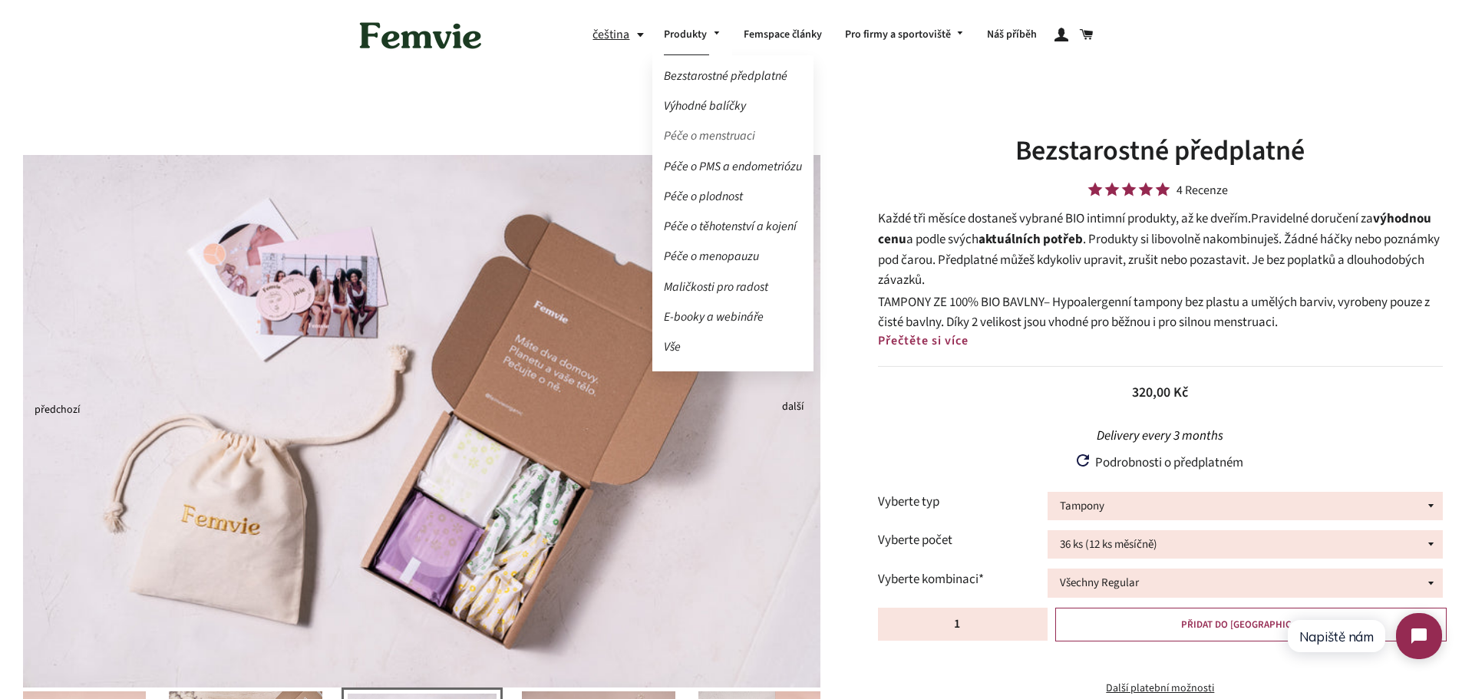
click at [703, 133] on link "Péče o menstruaci" at bounding box center [732, 136] width 161 height 27
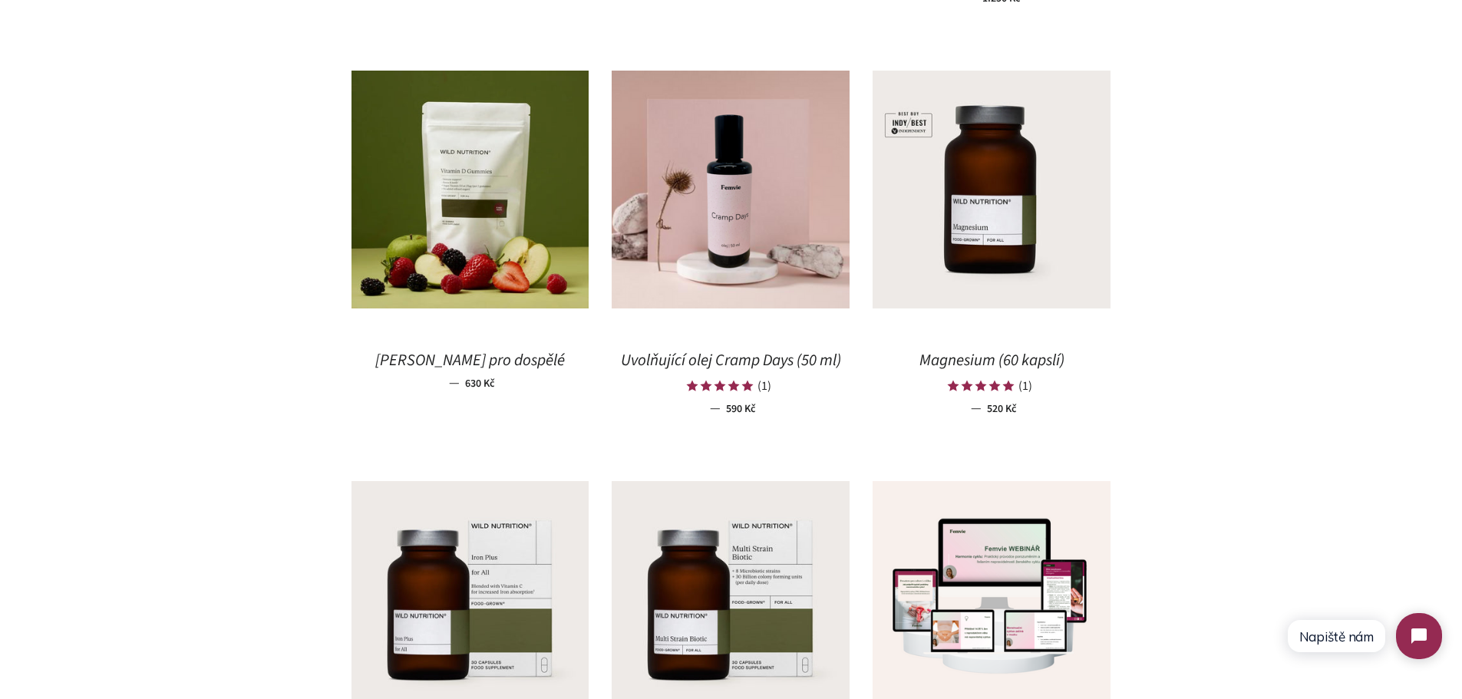
scroll to position [2071, 0]
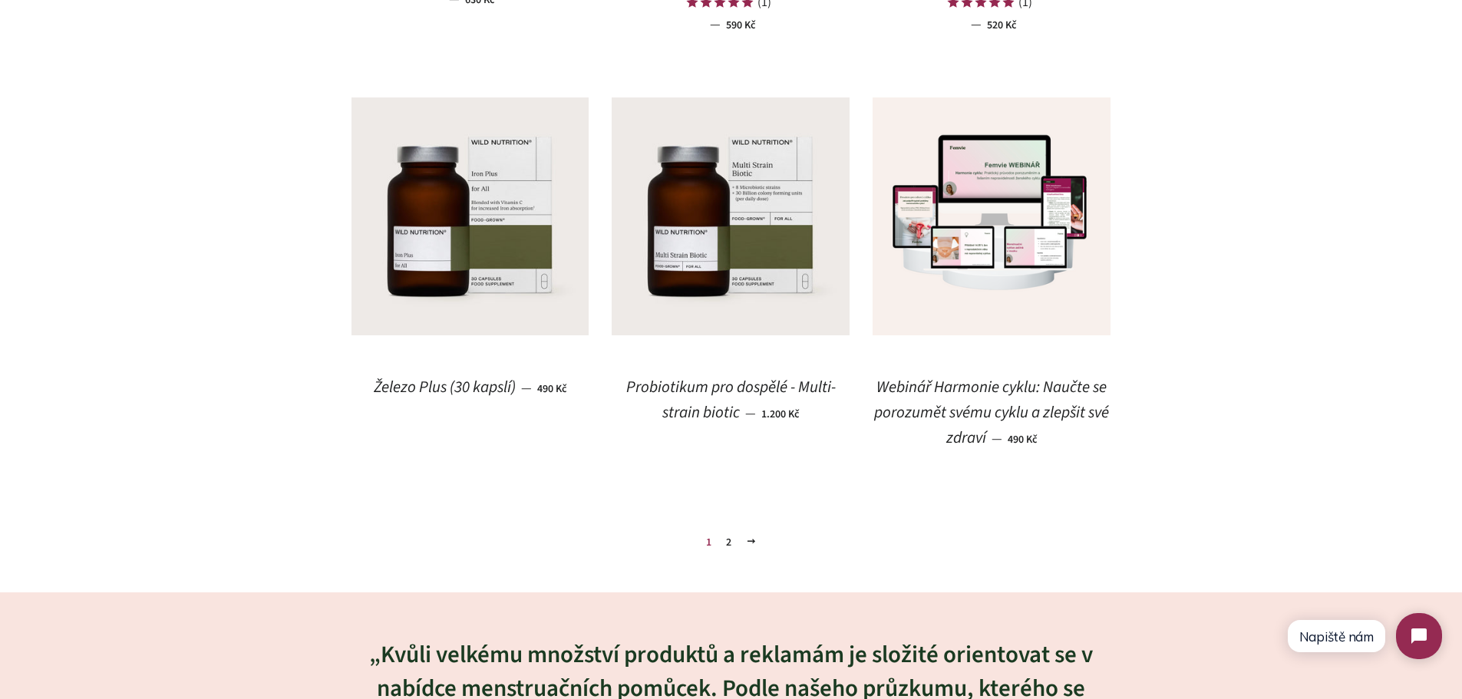
click at [729, 543] on link "2" at bounding box center [729, 542] width 18 height 23
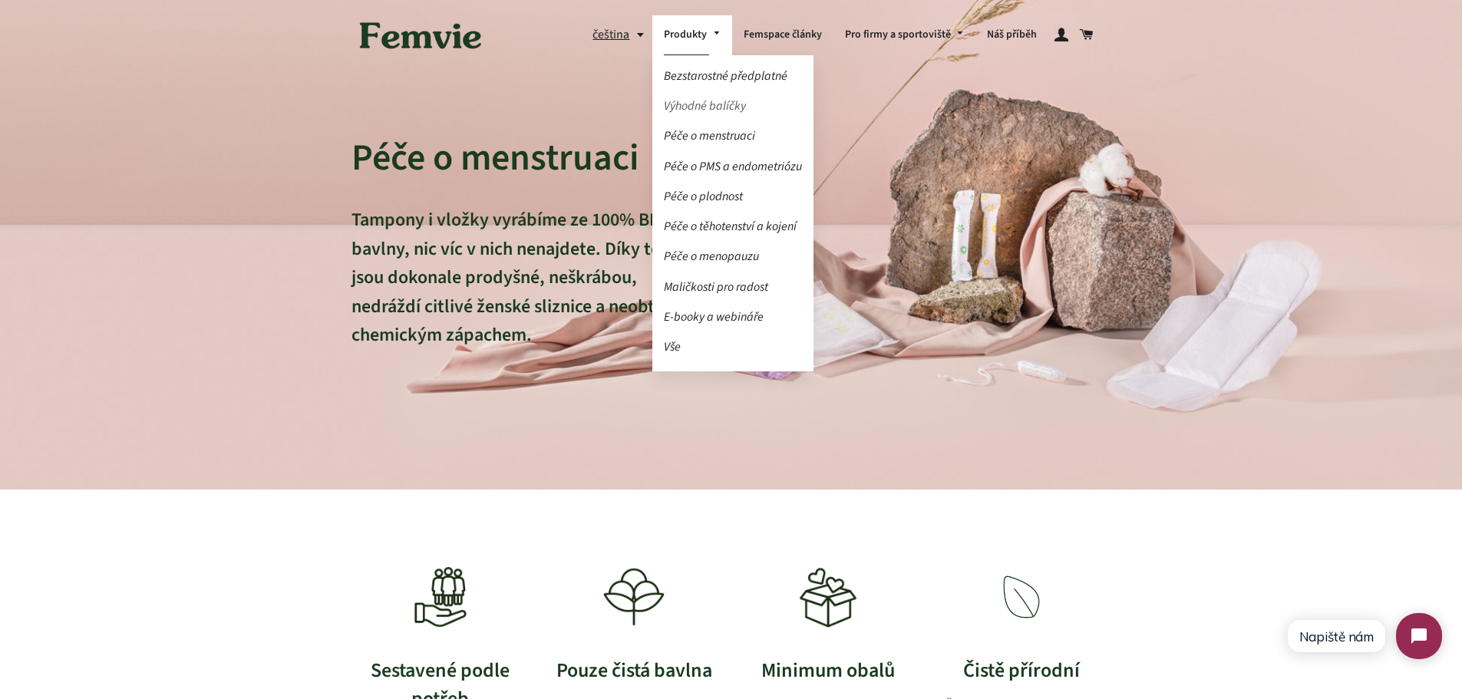
click at [696, 97] on link "Výhodné balíčky" at bounding box center [732, 106] width 161 height 27
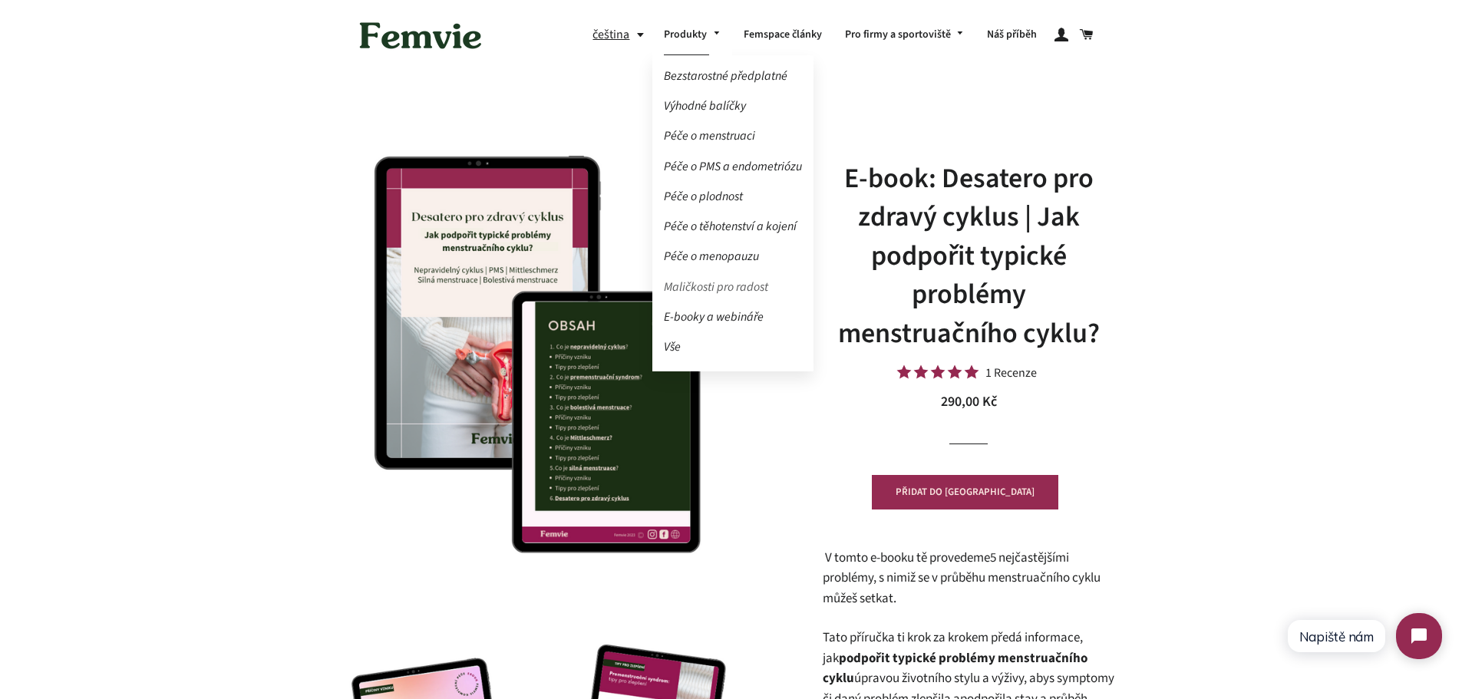
click at [717, 289] on link "Maličkosti pro radost" at bounding box center [732, 287] width 161 height 27
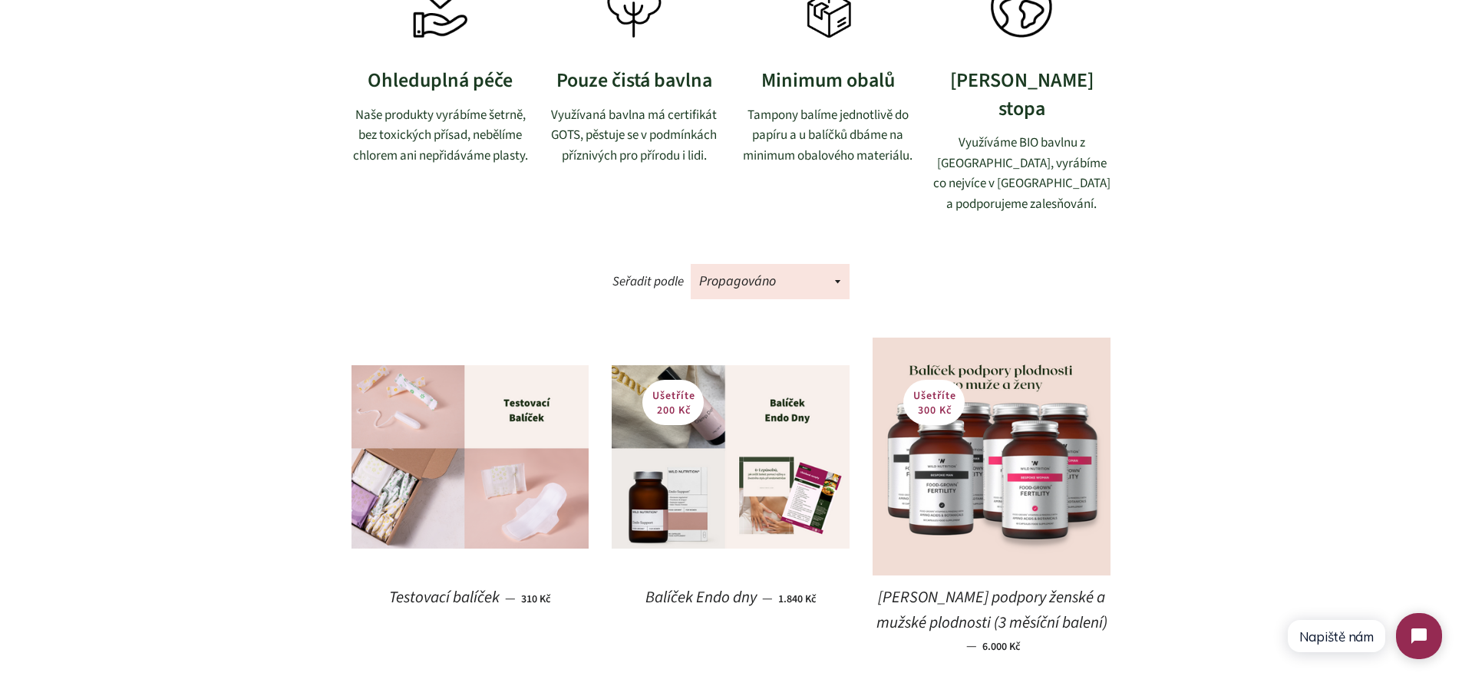
scroll to position [844, 0]
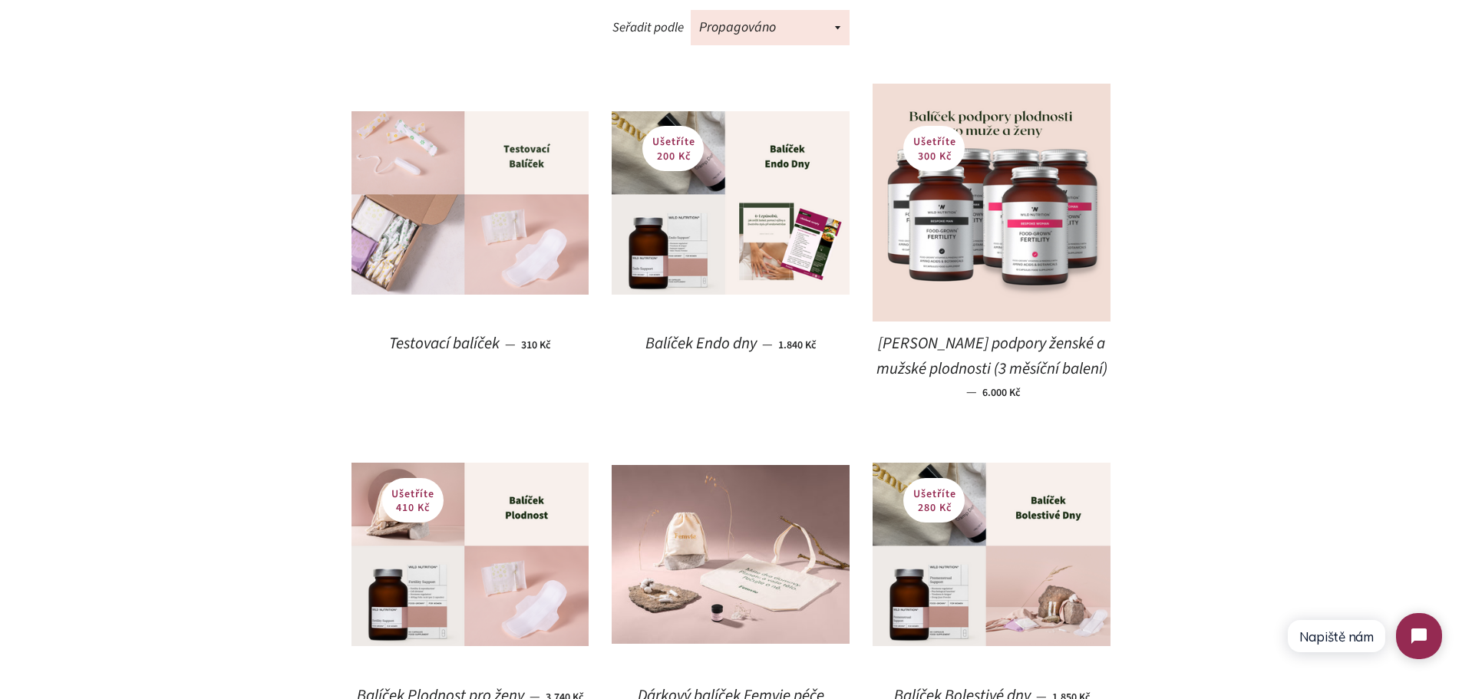
click at [486, 235] on img at bounding box center [470, 202] width 238 height 183
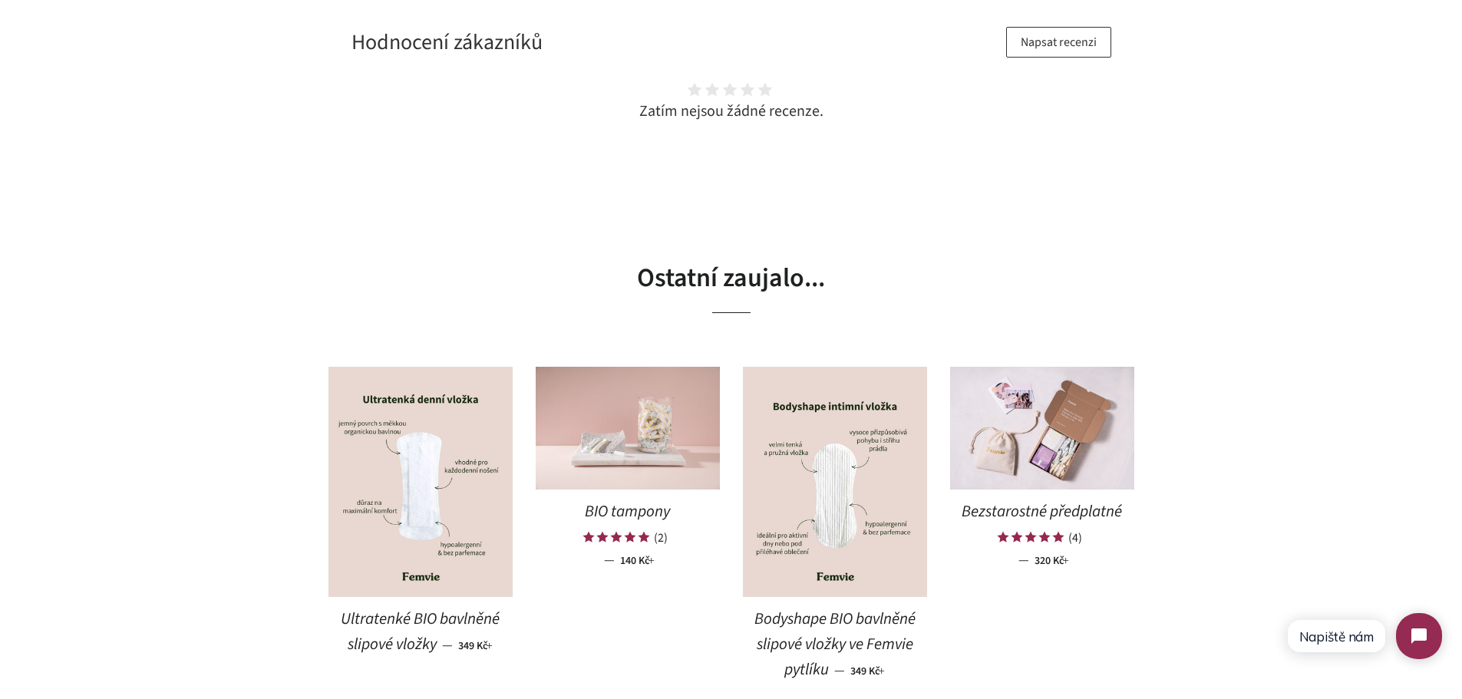
scroll to position [2302, 0]
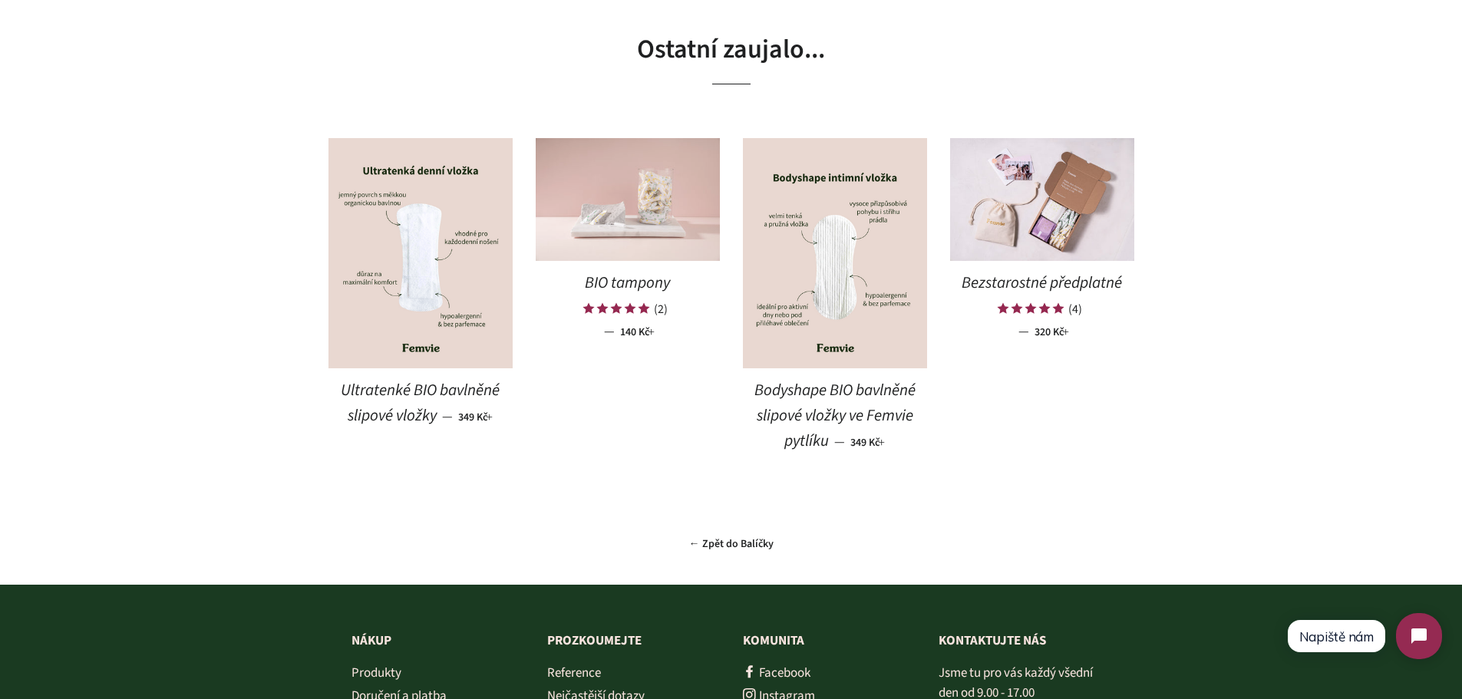
click at [652, 225] on img at bounding box center [628, 199] width 184 height 123
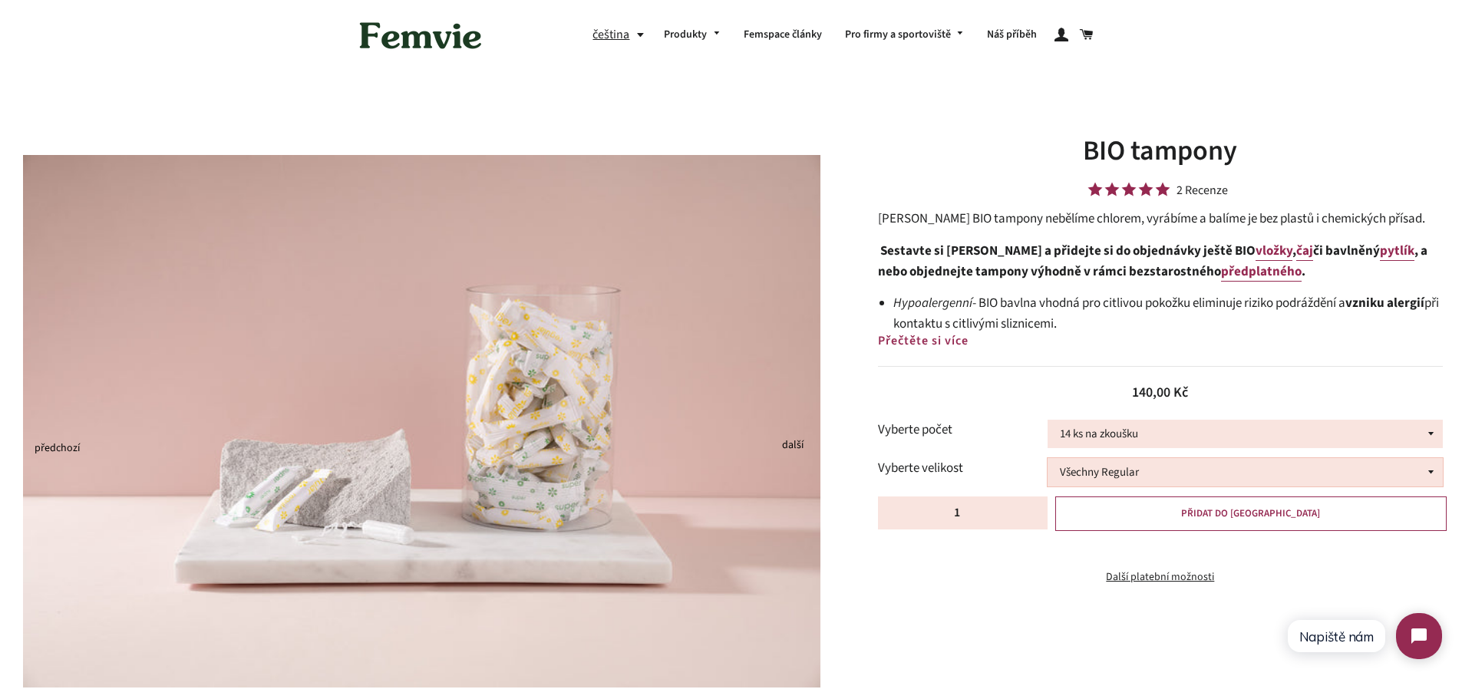
click at [1188, 471] on select "Všechny Regular Všechny Super Půl na půl" at bounding box center [1244, 472] width 395 height 28
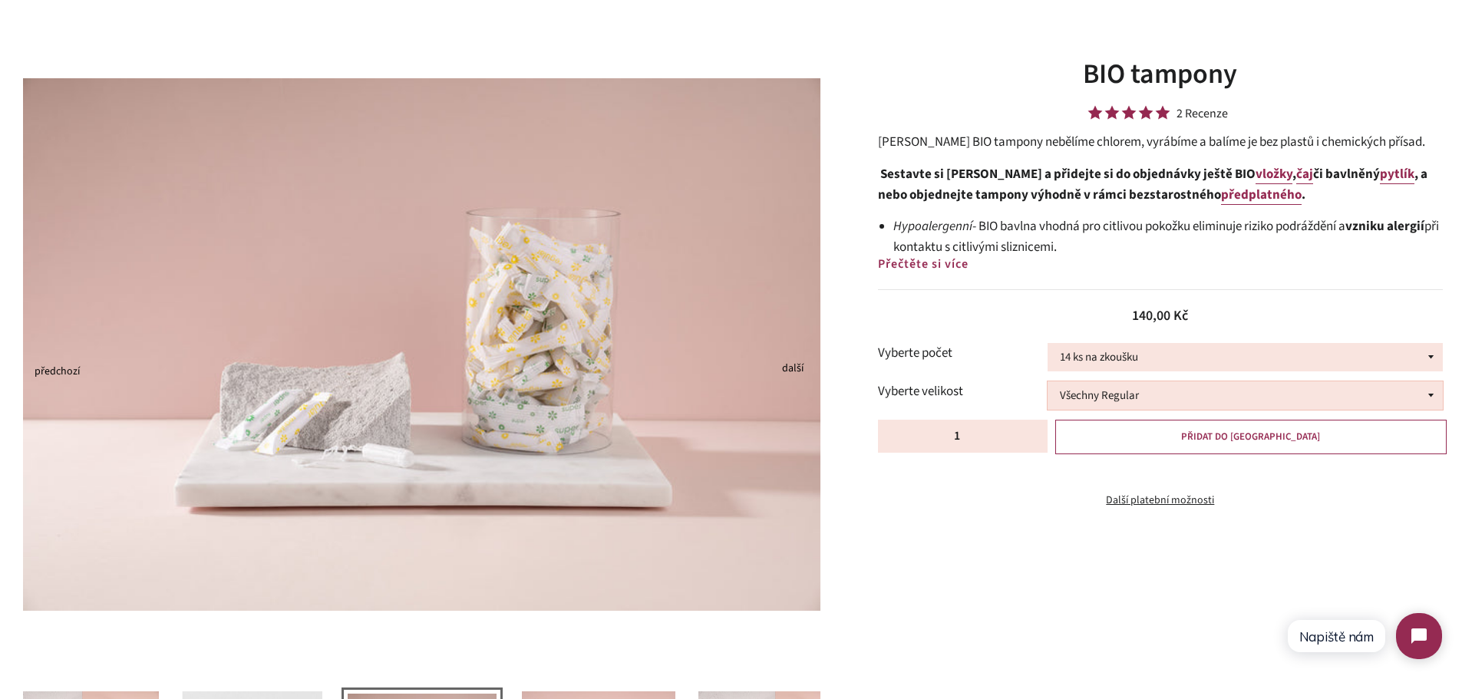
click at [1170, 400] on select "Všechny Regular Všechny Super Půl na půl" at bounding box center [1244, 395] width 395 height 28
select select "Půl na půl"
click at [1047, 381] on select "Všechny Regular Všechny Super Půl na půl" at bounding box center [1244, 395] width 395 height 28
click at [1169, 356] on select "14 ks na zkoušku 36 ks 100 ks" at bounding box center [1244, 357] width 395 height 28
click at [1047, 343] on select "14 ks na zkoušku 36 ks 100 ks" at bounding box center [1244, 357] width 395 height 28
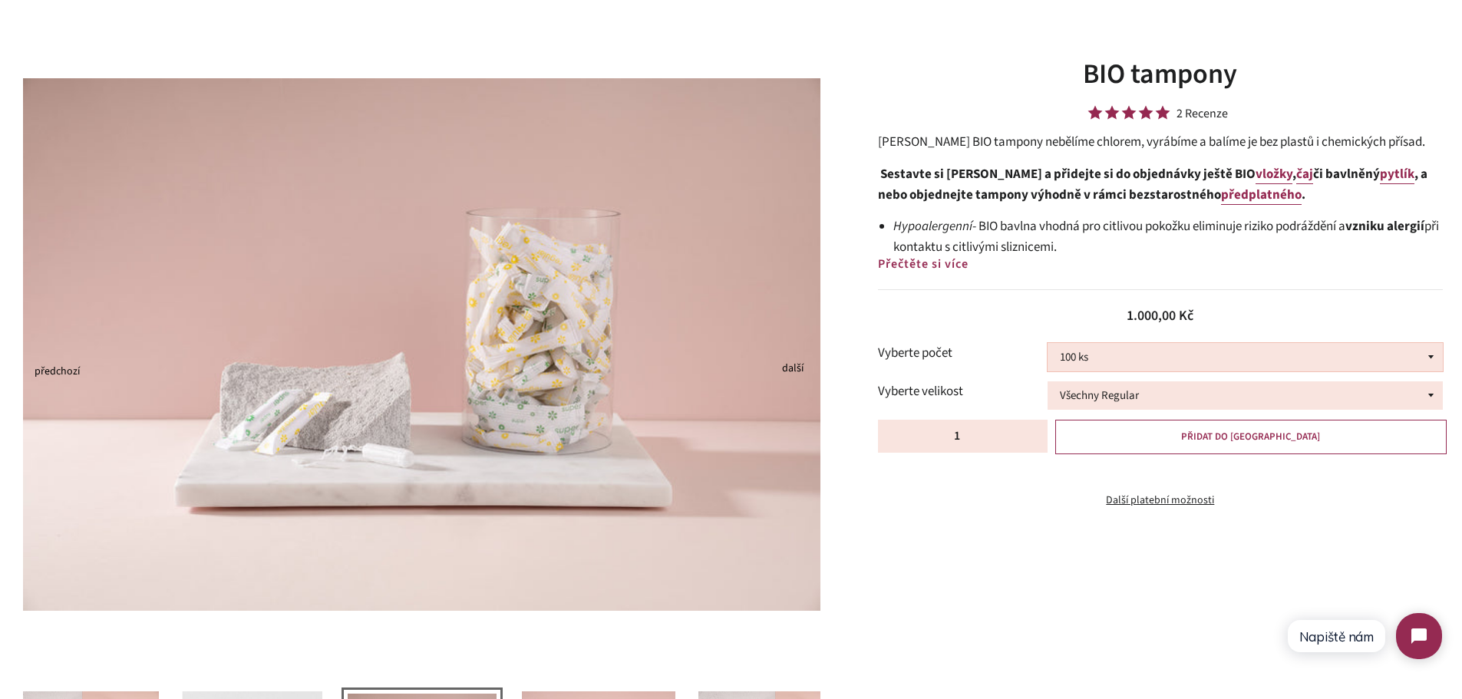
click at [1162, 357] on select "14 ks na zkoušku 36 ks 100 ks" at bounding box center [1244, 357] width 395 height 28
click at [1047, 343] on select "14 ks na zkoušku 36 ks 100 ks" at bounding box center [1244, 357] width 395 height 28
click at [1143, 363] on select "14 ks na zkoušku 36 ks 100 ks" at bounding box center [1244, 357] width 395 height 28
click at [1101, 364] on select "14 ks na zkoušku 36 ks 100 ks" at bounding box center [1244, 357] width 395 height 28
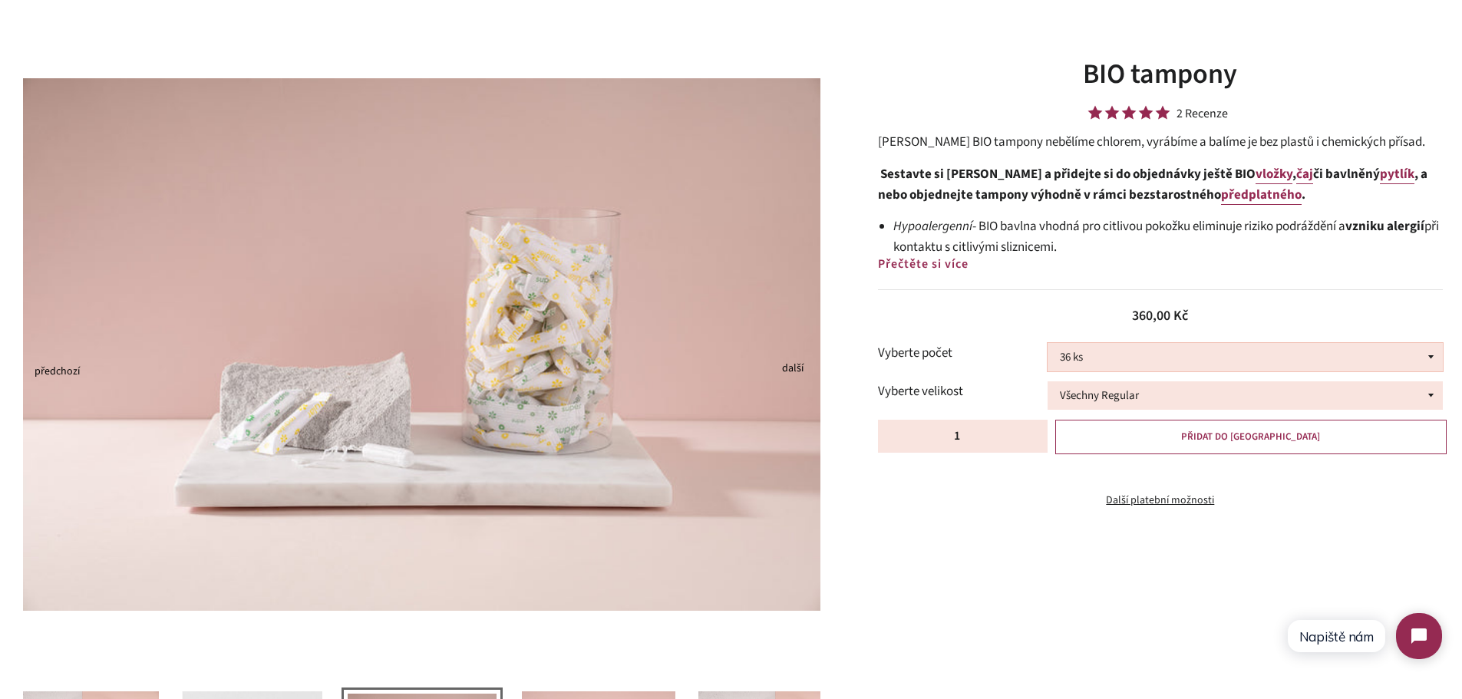
select select "100 ks"
click at [1047, 343] on select "14 ks na zkoušku 36 ks 100 ks" at bounding box center [1244, 357] width 395 height 28
